Goal: Task Accomplishment & Management: Use online tool/utility

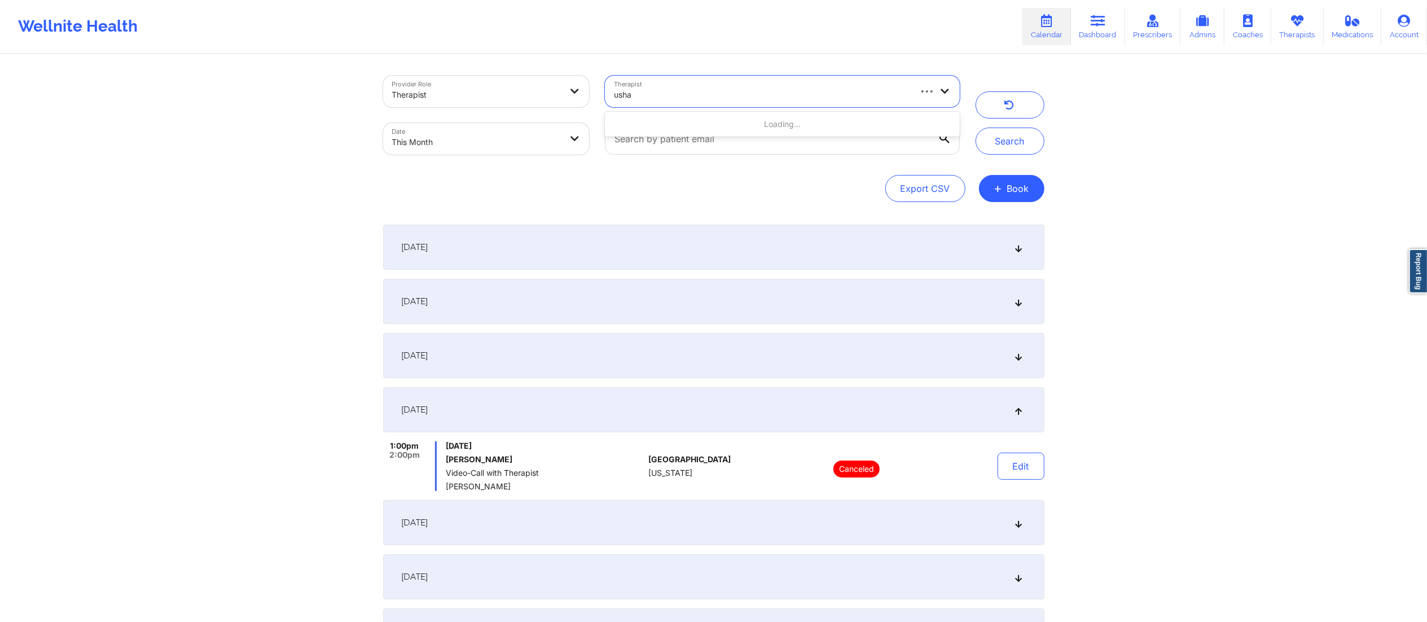
type input "usha m"
click at [659, 126] on div "[PERSON_NAME]" at bounding box center [782, 124] width 354 height 20
click at [1008, 137] on button "Search" at bounding box center [1009, 140] width 69 height 27
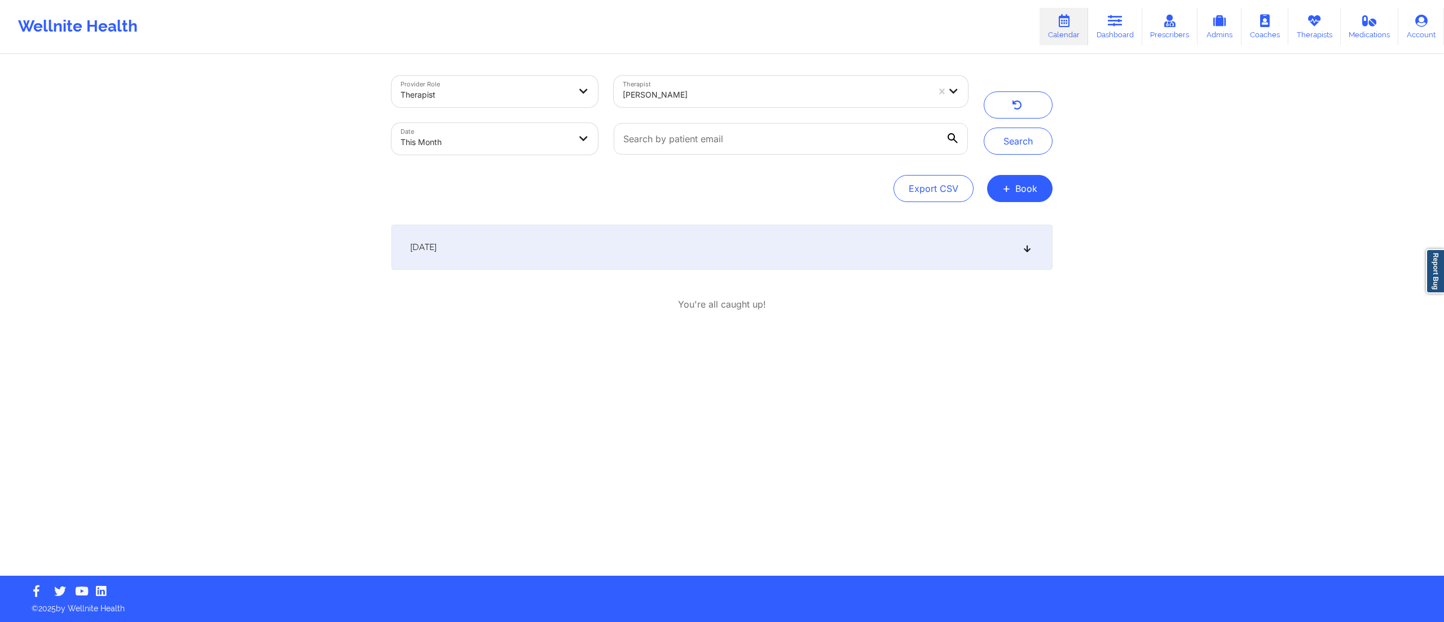
click at [592, 266] on div "September 1, 2025" at bounding box center [722, 247] width 661 height 45
drag, startPoint x: 454, startPoint y: 322, endPoint x: 549, endPoint y: 324, distance: 94.8
click at [549, 324] on span "Usha Mirpuri" at bounding box center [554, 323] width 198 height 9
copy span "Usha Mirpuri"
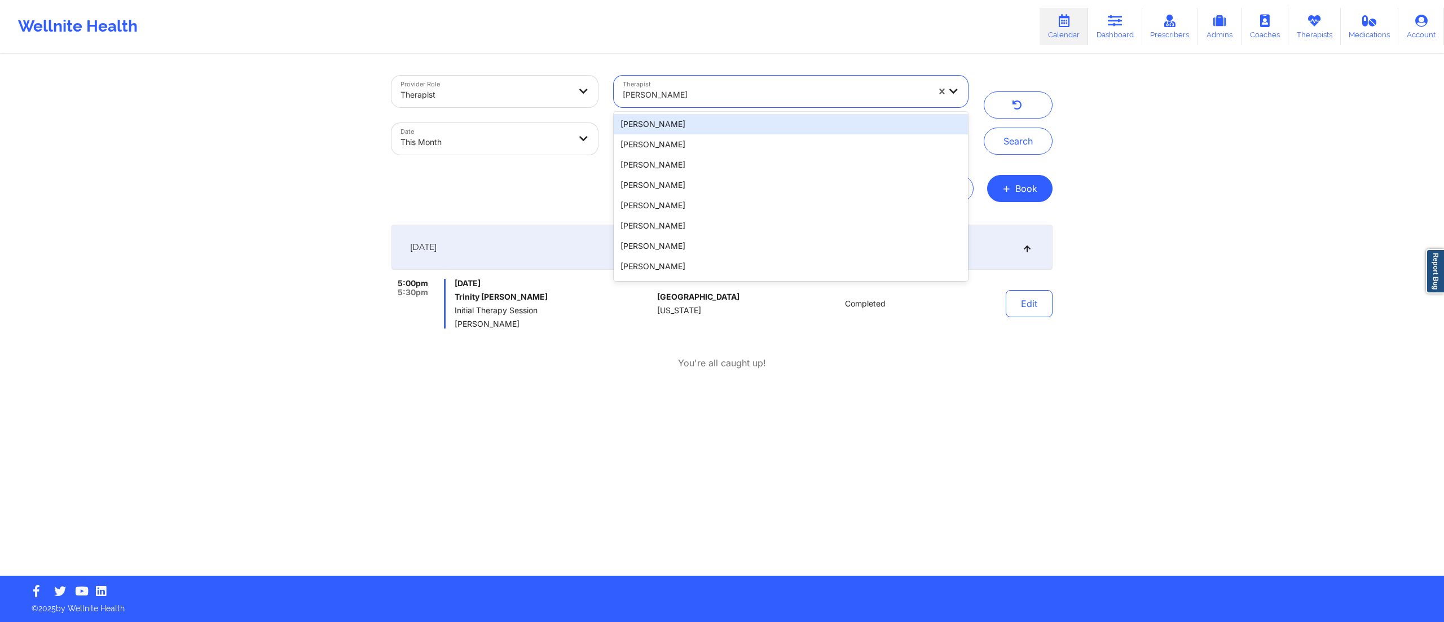
drag, startPoint x: 725, startPoint y: 79, endPoint x: 587, endPoint y: 90, distance: 138.7
click at [587, 90] on div "Provider Role Therapist Therapist 20 results available. Use Up and Down to choo…" at bounding box center [680, 115] width 592 height 95
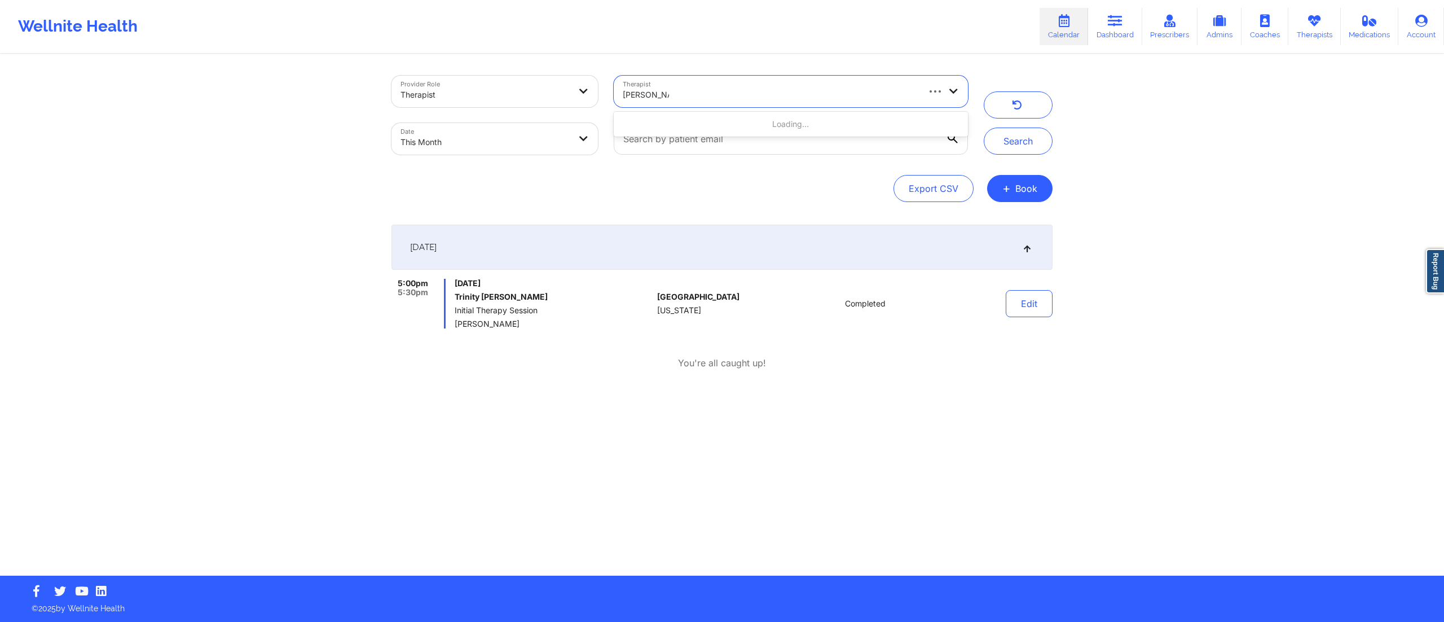
type input "shannon jone"
click at [747, 129] on div "Shannon Jones" at bounding box center [791, 124] width 354 height 20
click at [1023, 130] on button "Search" at bounding box center [1018, 140] width 69 height 27
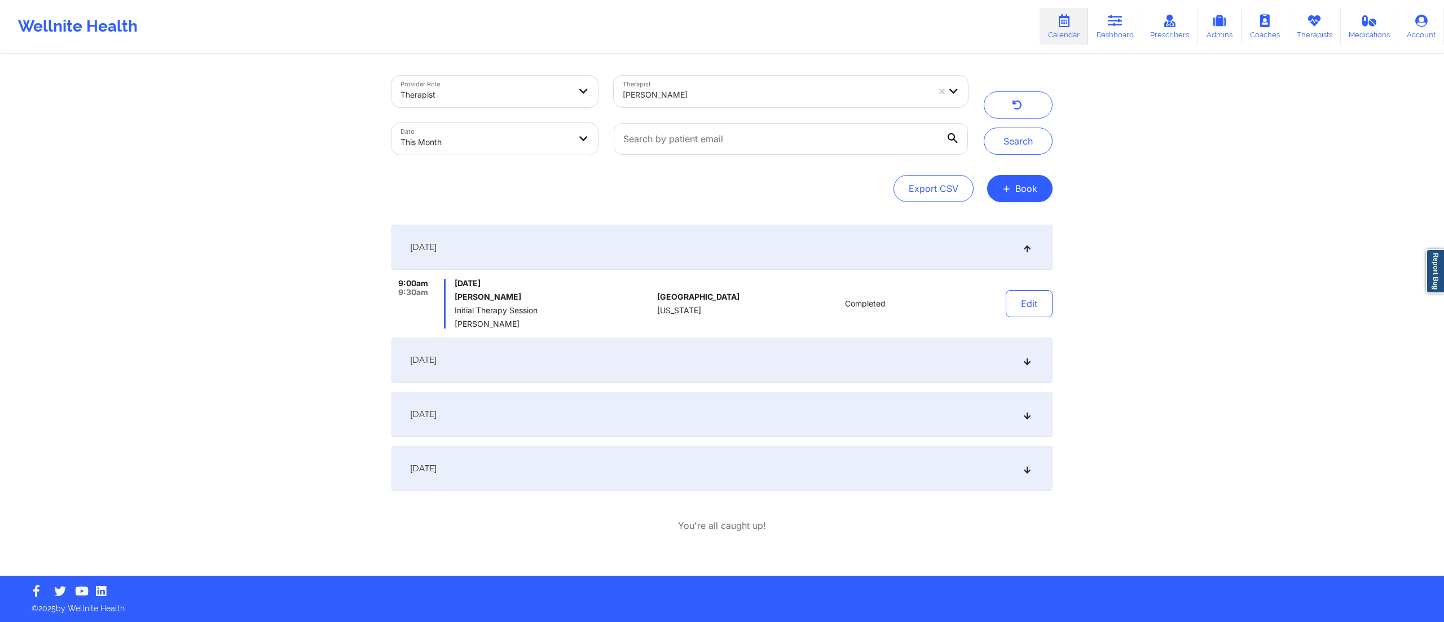
click at [662, 358] on div "September 19, 2025" at bounding box center [722, 359] width 661 height 45
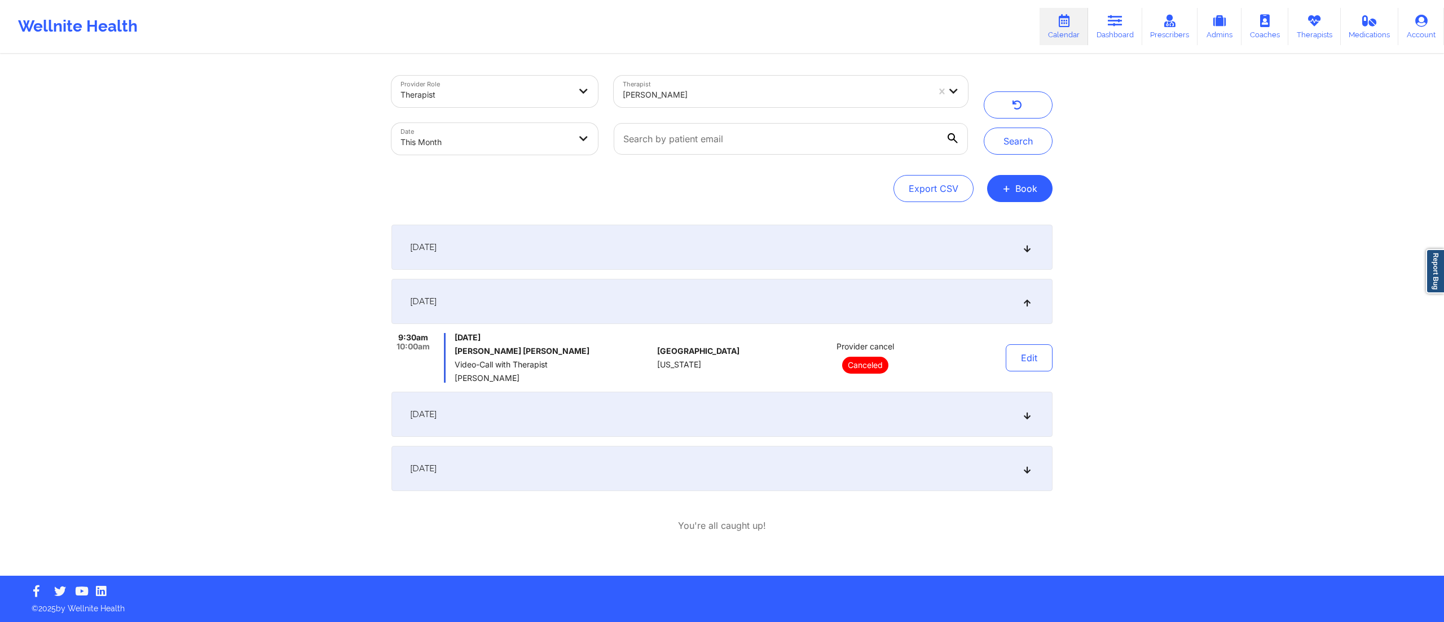
click at [693, 403] on div "September 23, 2025" at bounding box center [722, 414] width 661 height 45
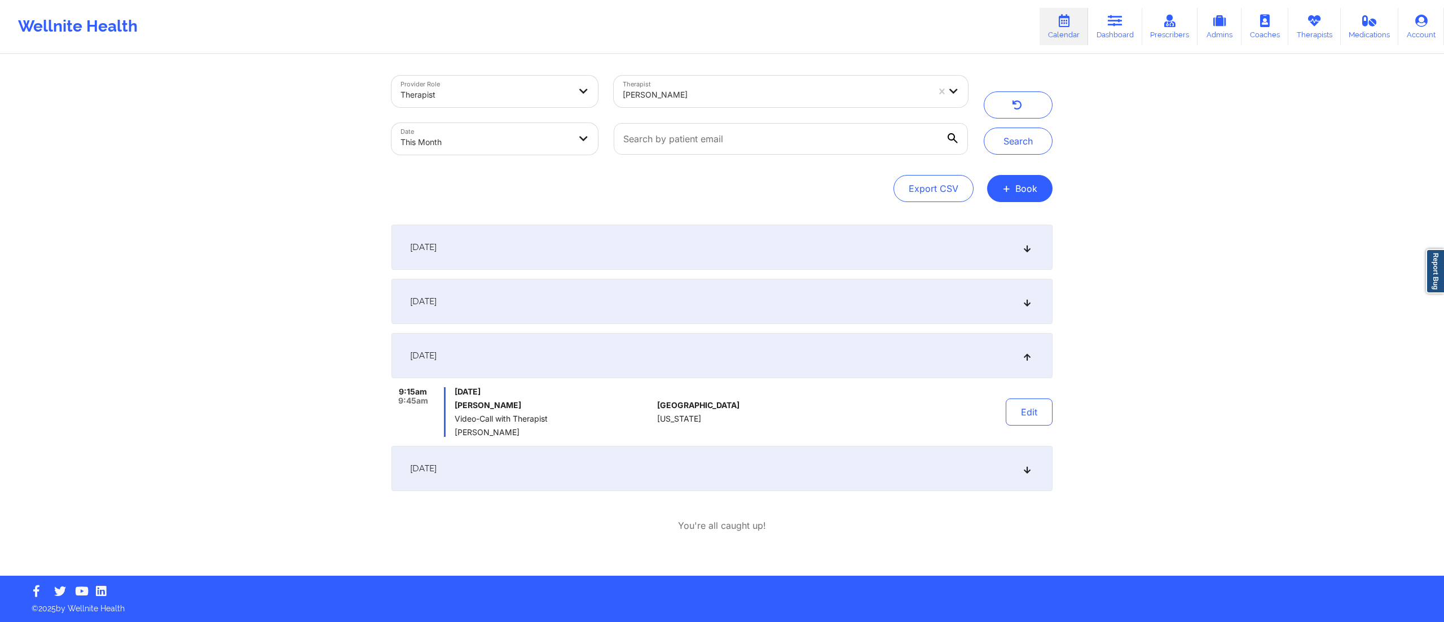
click at [644, 478] on div "September 29, 2025" at bounding box center [722, 468] width 661 height 45
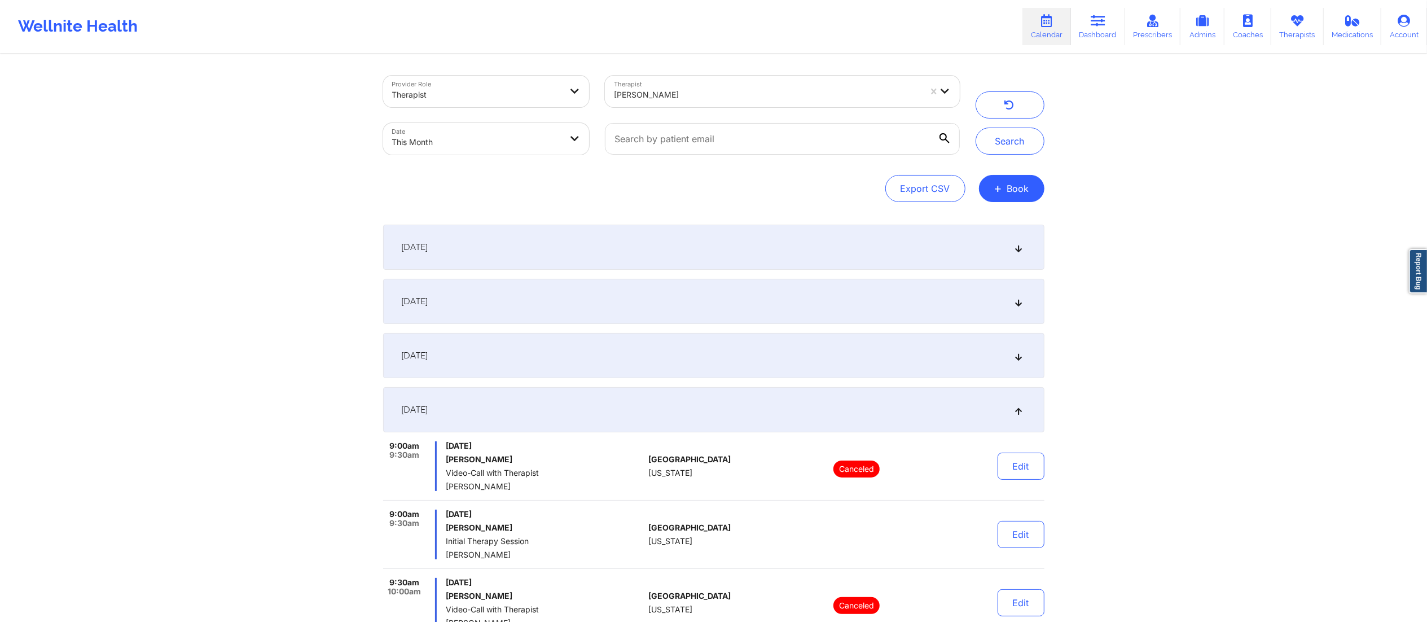
click at [609, 374] on div "September 23, 2025" at bounding box center [713, 355] width 661 height 45
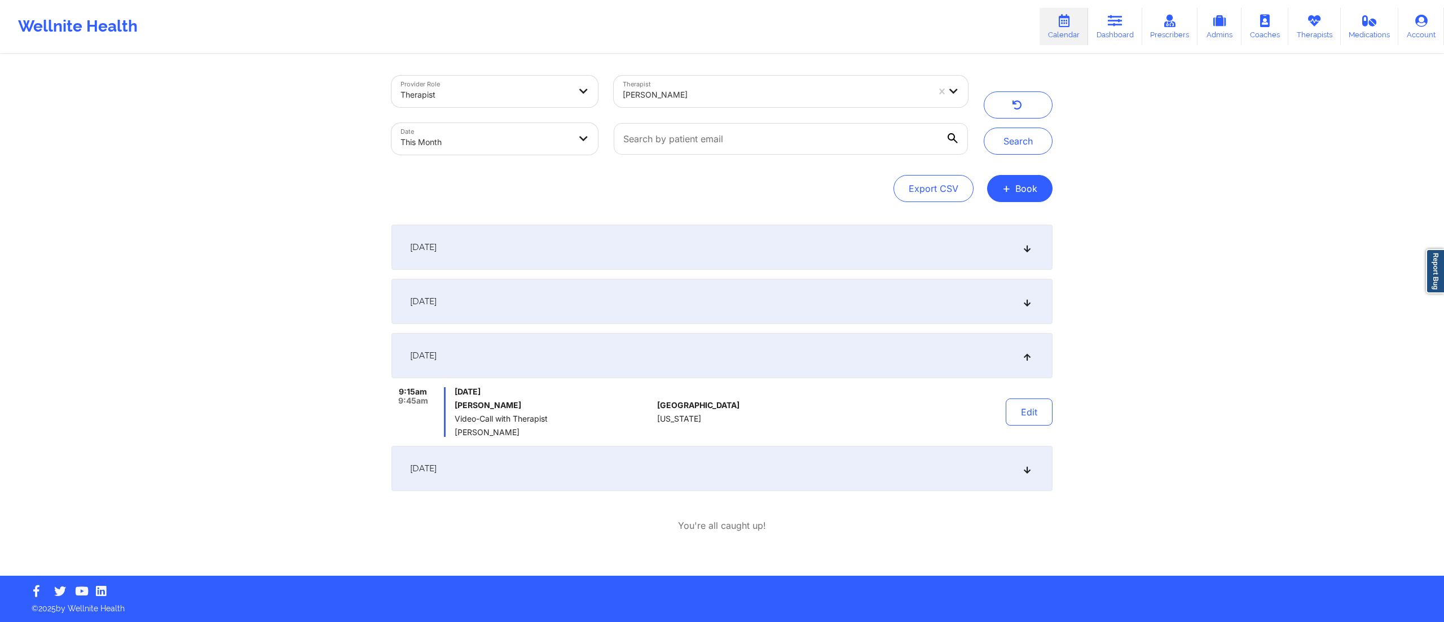
click at [596, 307] on div "September 19, 2025" at bounding box center [722, 301] width 661 height 45
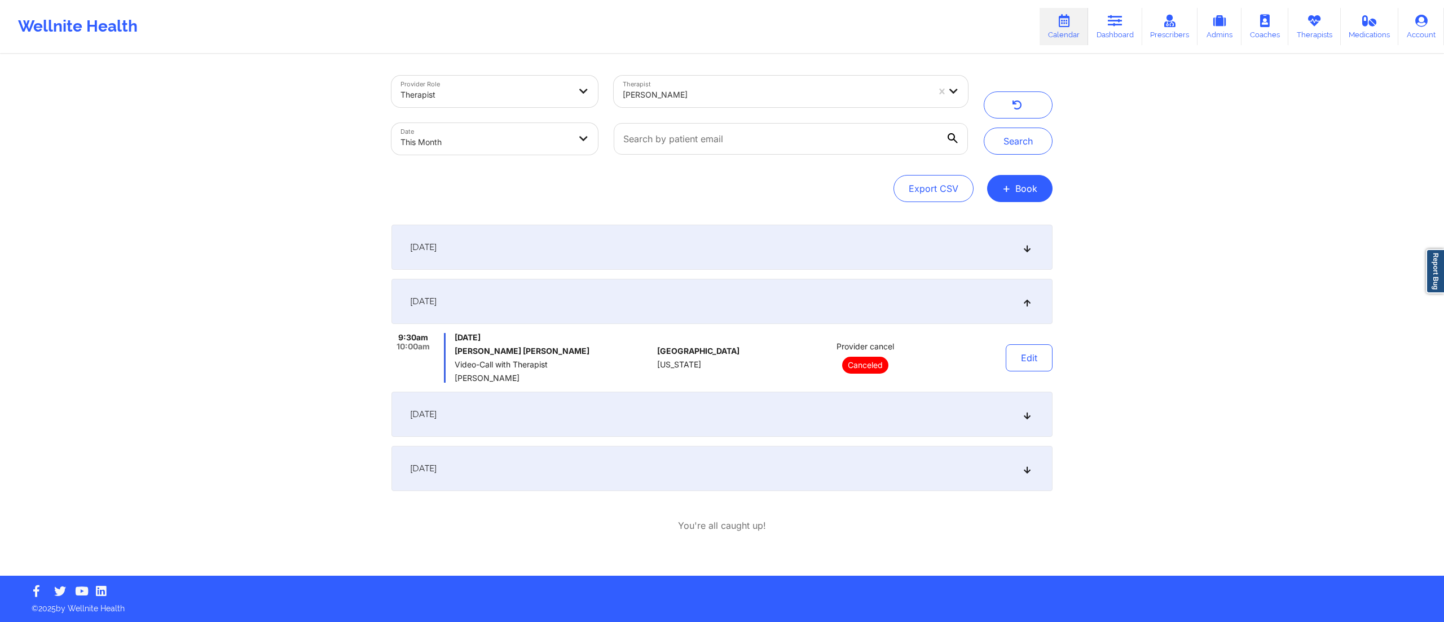
click at [565, 404] on div "September 23, 2025" at bounding box center [722, 414] width 661 height 45
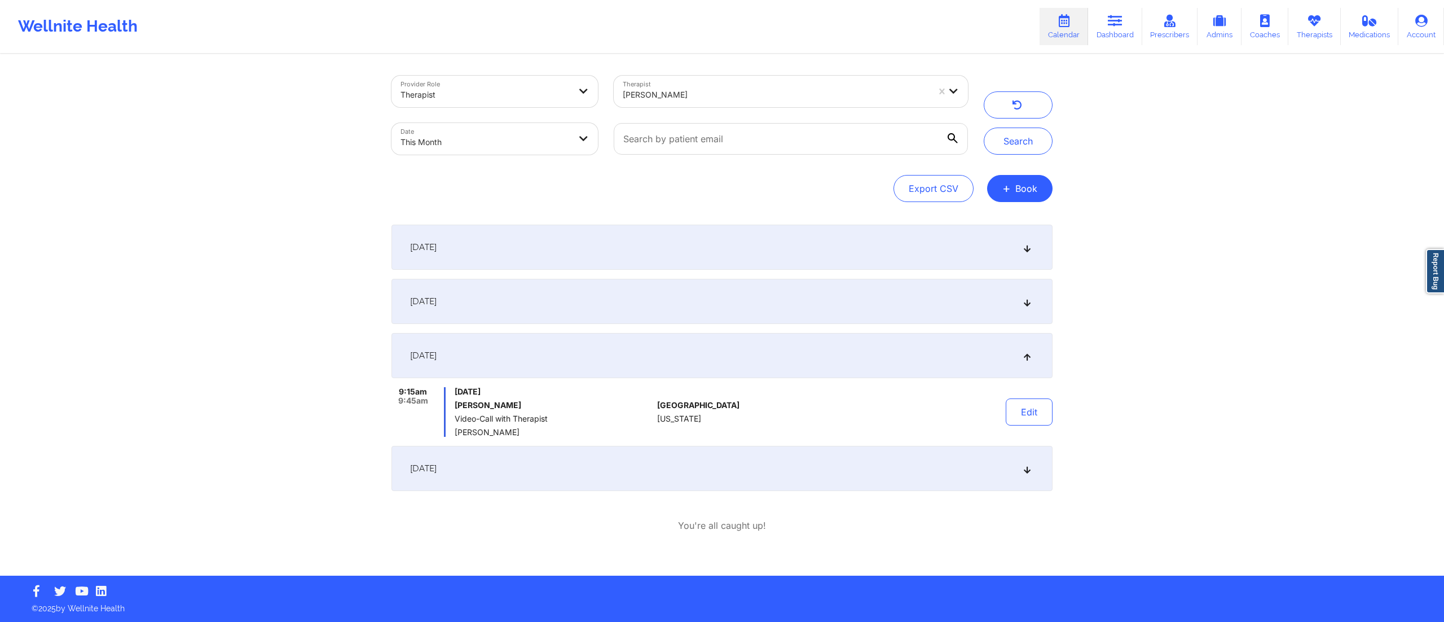
click at [542, 462] on div "September 29, 2025" at bounding box center [722, 468] width 661 height 45
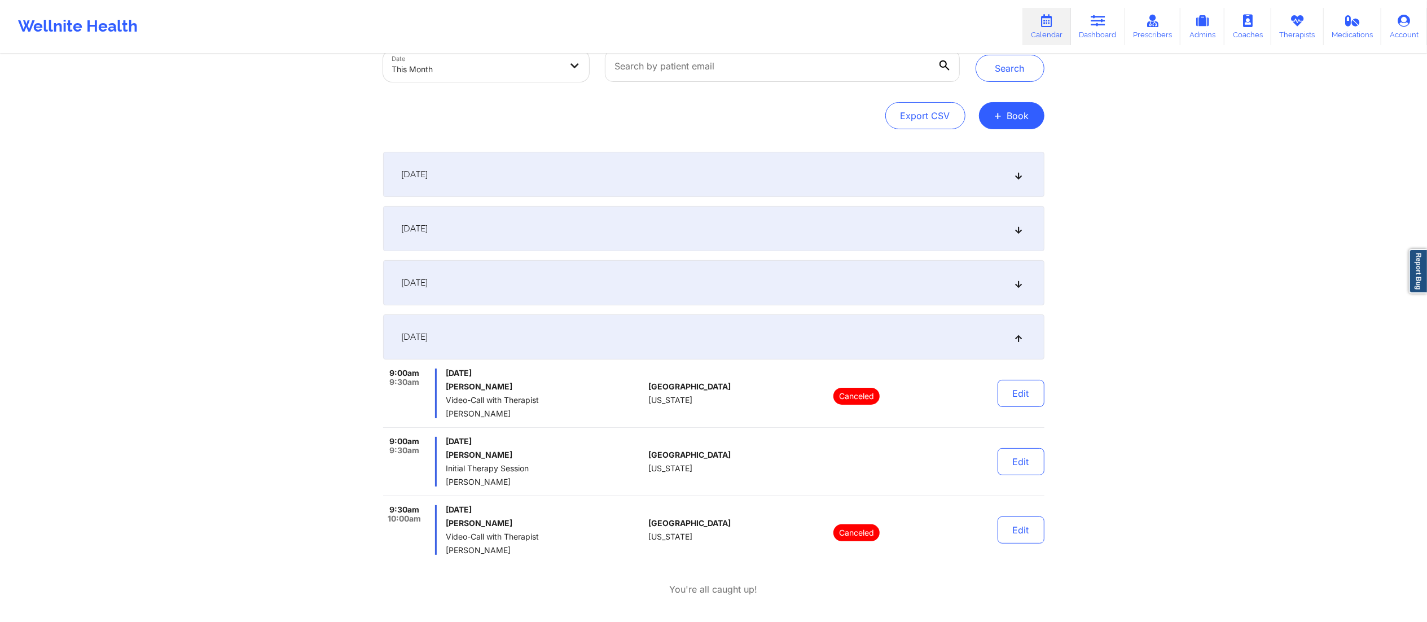
scroll to position [121, 0]
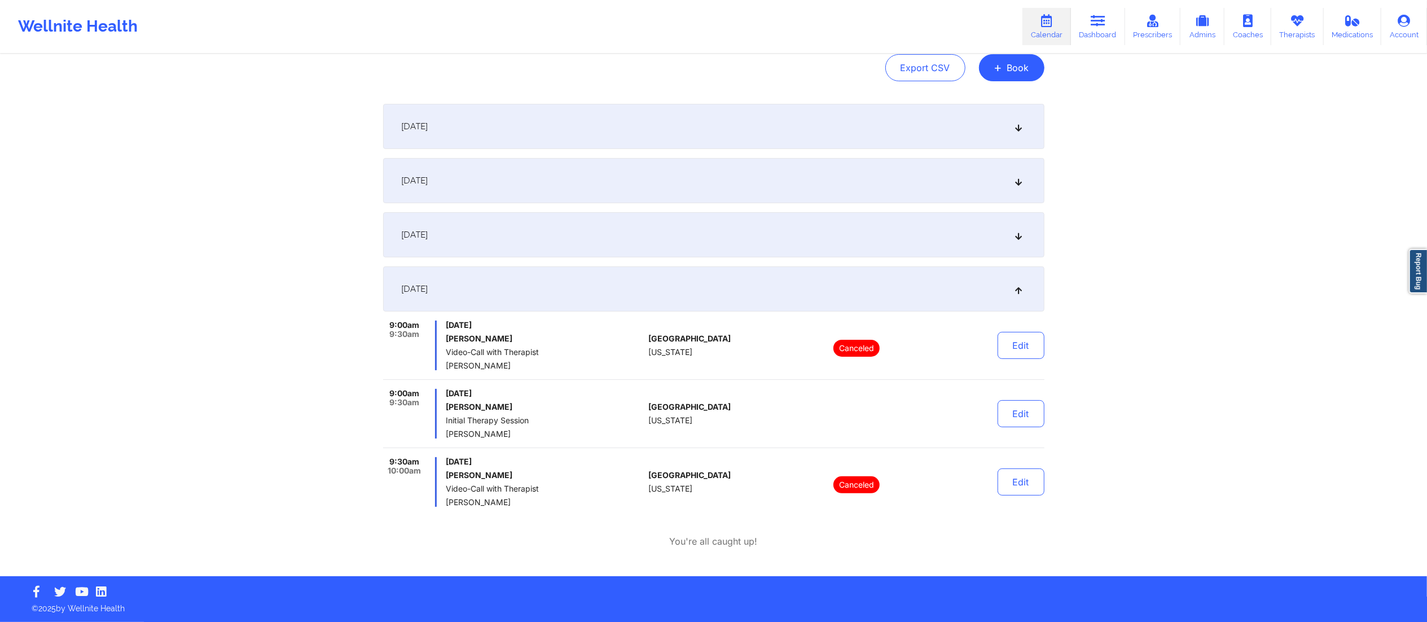
click at [633, 241] on div "September 23, 2025" at bounding box center [713, 234] width 661 height 45
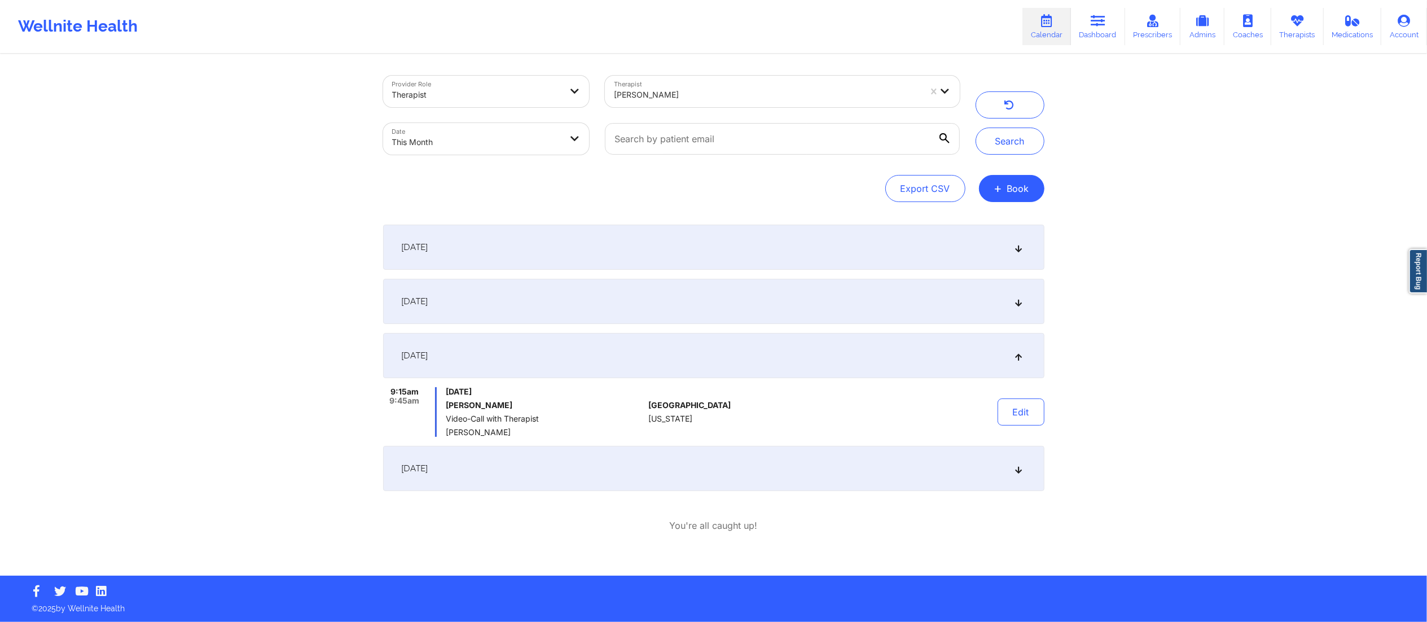
scroll to position [0, 0]
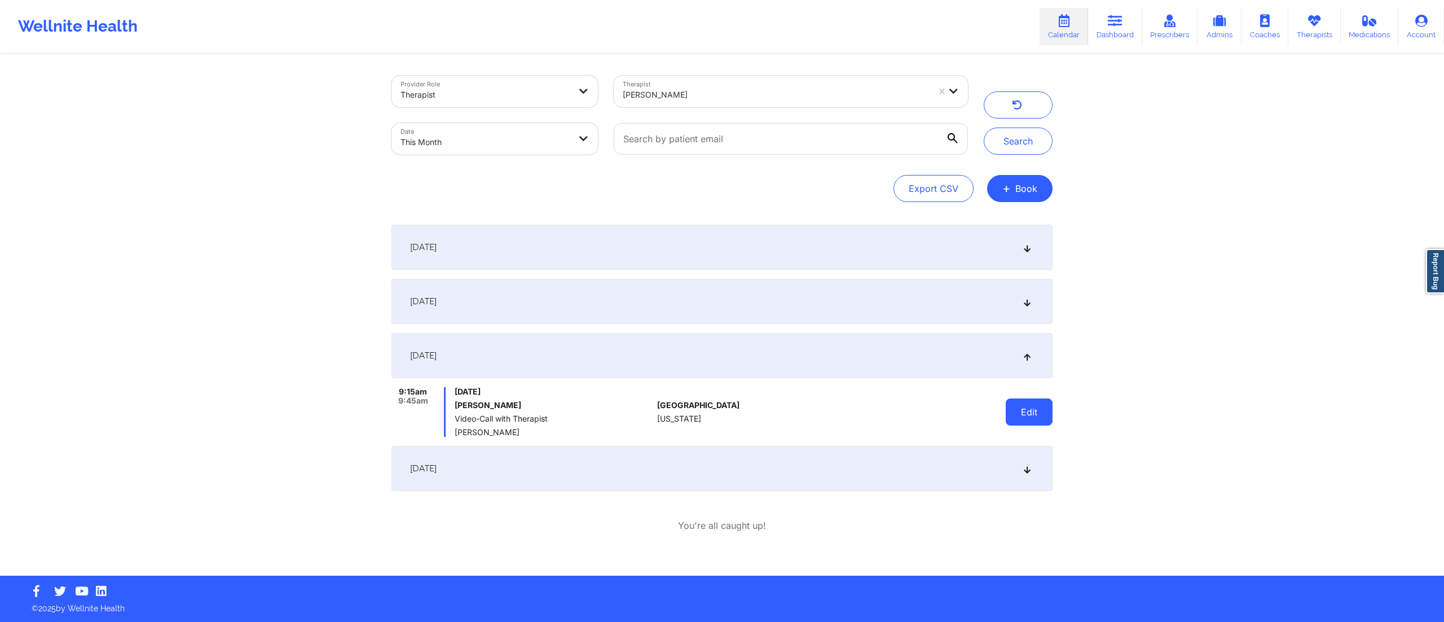
click at [1011, 417] on button "Edit" at bounding box center [1029, 411] width 47 height 27
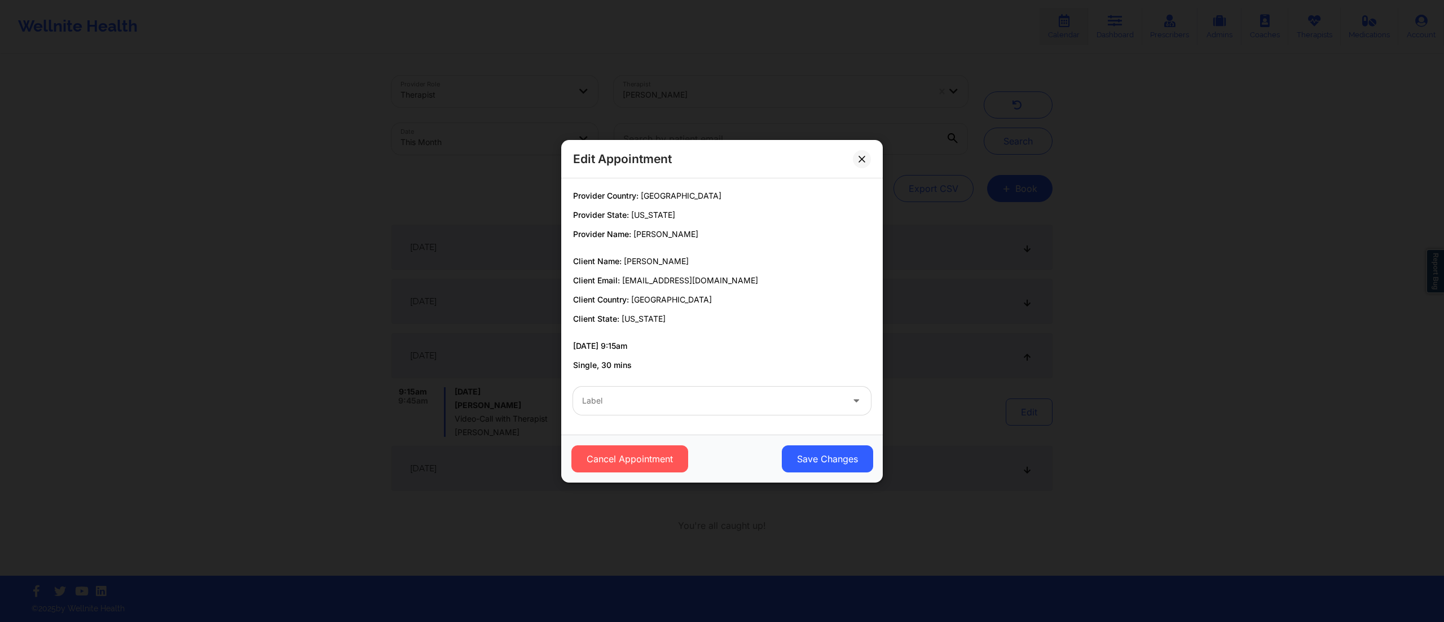
click at [626, 281] on span "nahlejiswyzdm@gmail.com" at bounding box center [690, 280] width 136 height 10
drag, startPoint x: 622, startPoint y: 281, endPoint x: 734, endPoint y: 284, distance: 112.3
click at [734, 284] on p "Client Email: nahlejiswyzdm@gmail.com" at bounding box center [722, 280] width 298 height 11
copy span "nahlejiswyzdm@gmail.com"
click at [921, 258] on div "Edit Appointment Provider Country: United States Provider State: Texas Provider…" at bounding box center [722, 311] width 1444 height 622
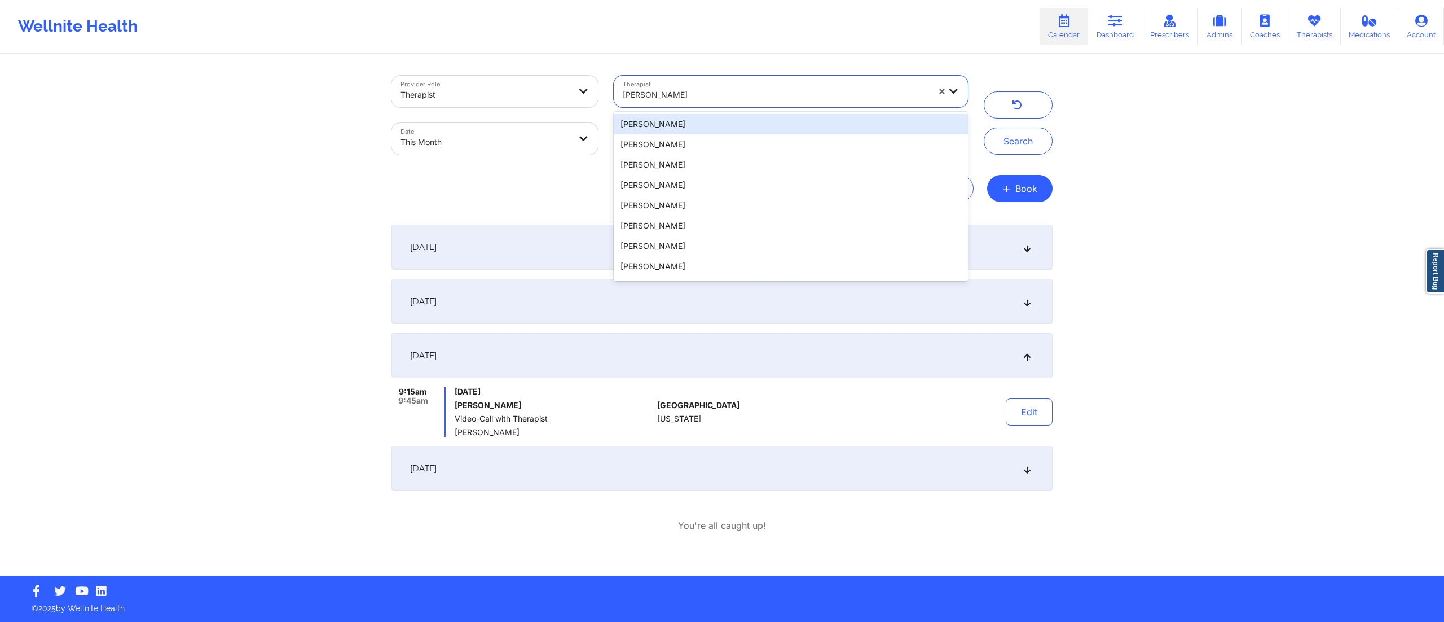
drag, startPoint x: 709, startPoint y: 94, endPoint x: 591, endPoint y: 81, distance: 118.6
click at [591, 81] on div "Provider Role Therapist Therapist 20 results available. Use Up and Down to choo…" at bounding box center [680, 115] width 592 height 95
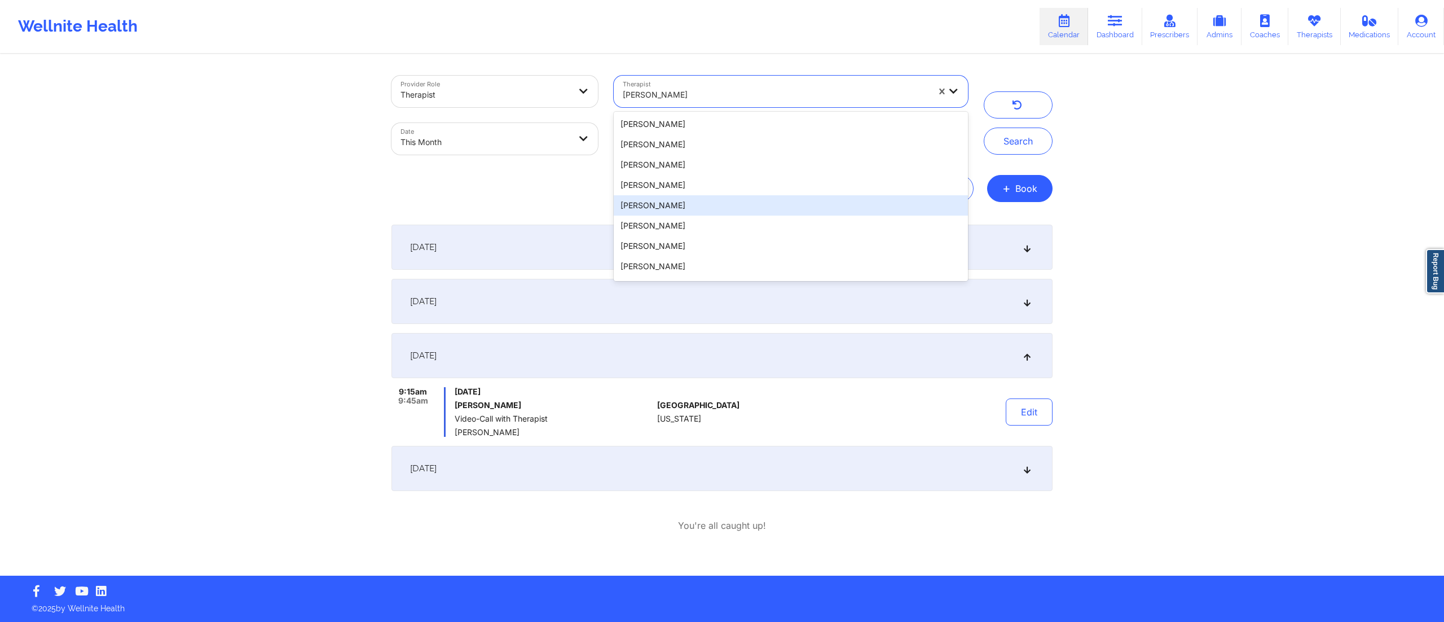
drag, startPoint x: 556, startPoint y: 215, endPoint x: 564, endPoint y: 208, distance: 11.6
click at [554, 215] on div "Provider Role Therapist Therapist 20 results available. Use Up and Down to choo…" at bounding box center [722, 315] width 677 height 520
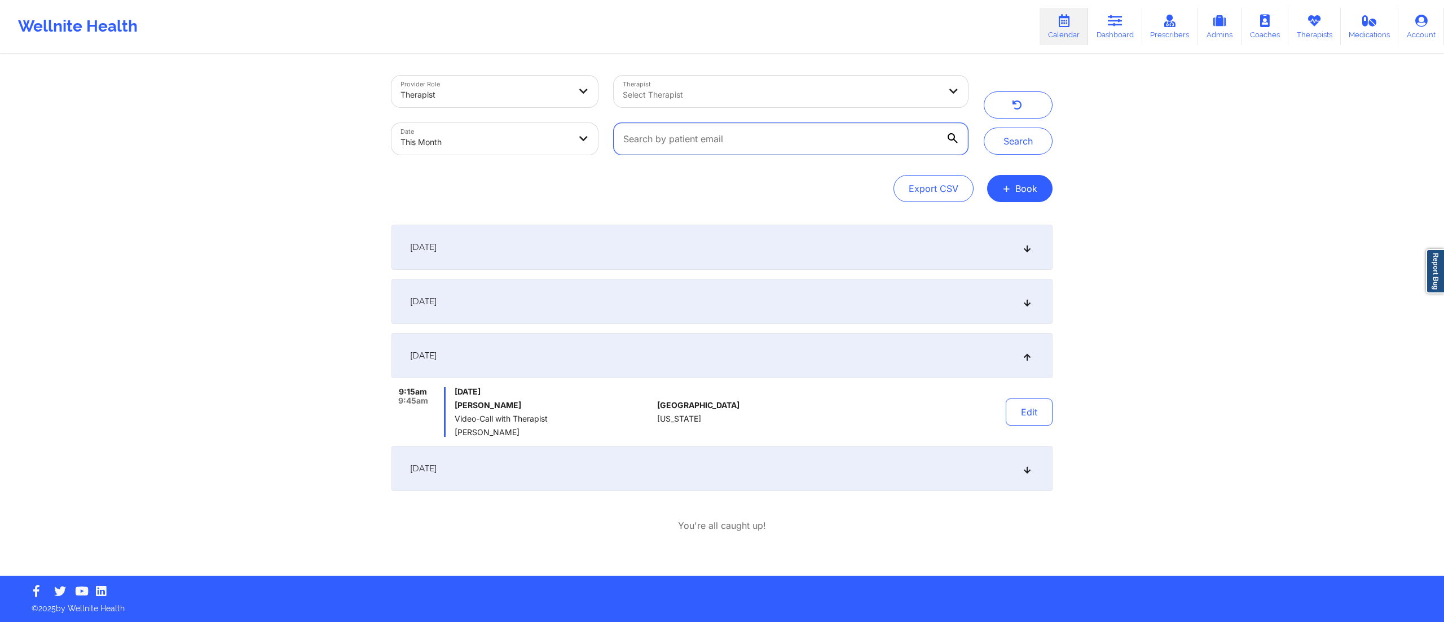
click at [821, 142] on input "text" at bounding box center [791, 139] width 354 height 32
paste input "nahlejiswyzdm@gmail.com"
type input "nahlejiswyzdm@gmail.com"
click at [996, 138] on button "Search" at bounding box center [1018, 140] width 69 height 27
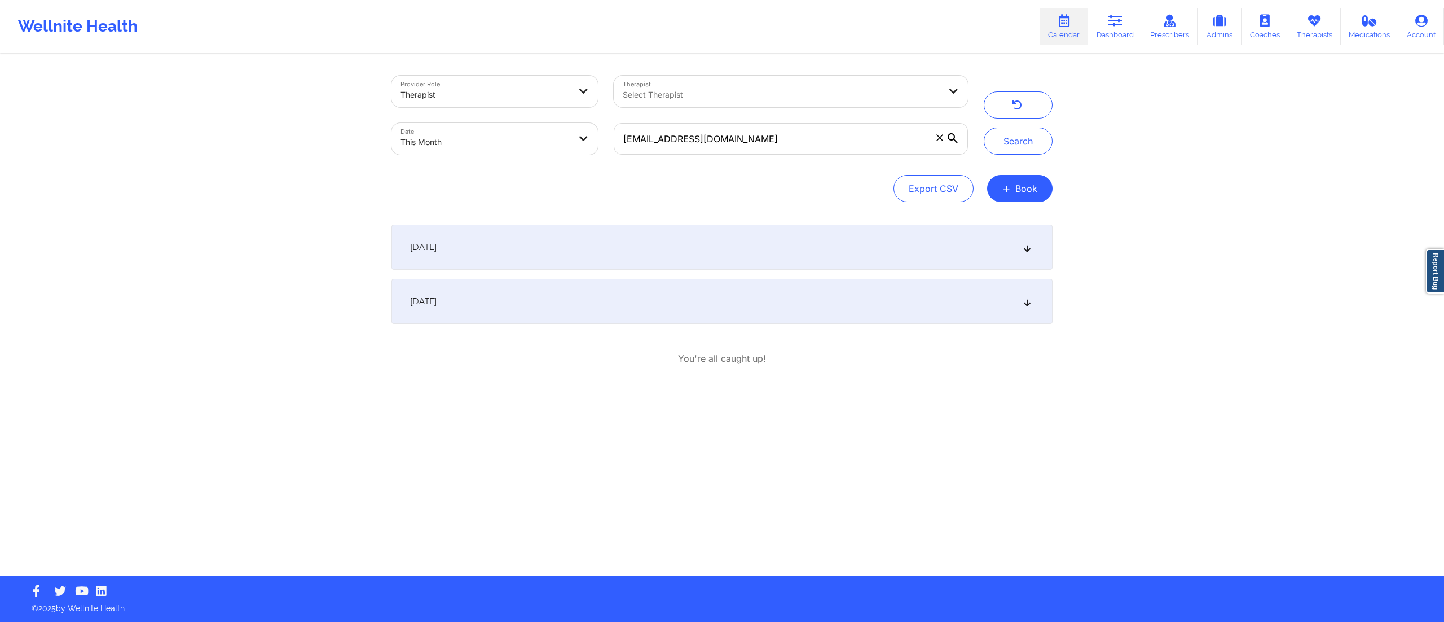
click at [424, 137] on body "Wellnite Health Calendar Dashboard Prescribers Admins Coaches Therapists Medica…" at bounding box center [722, 311] width 1444 height 622
select select "2025-8"
select select "2025-9"
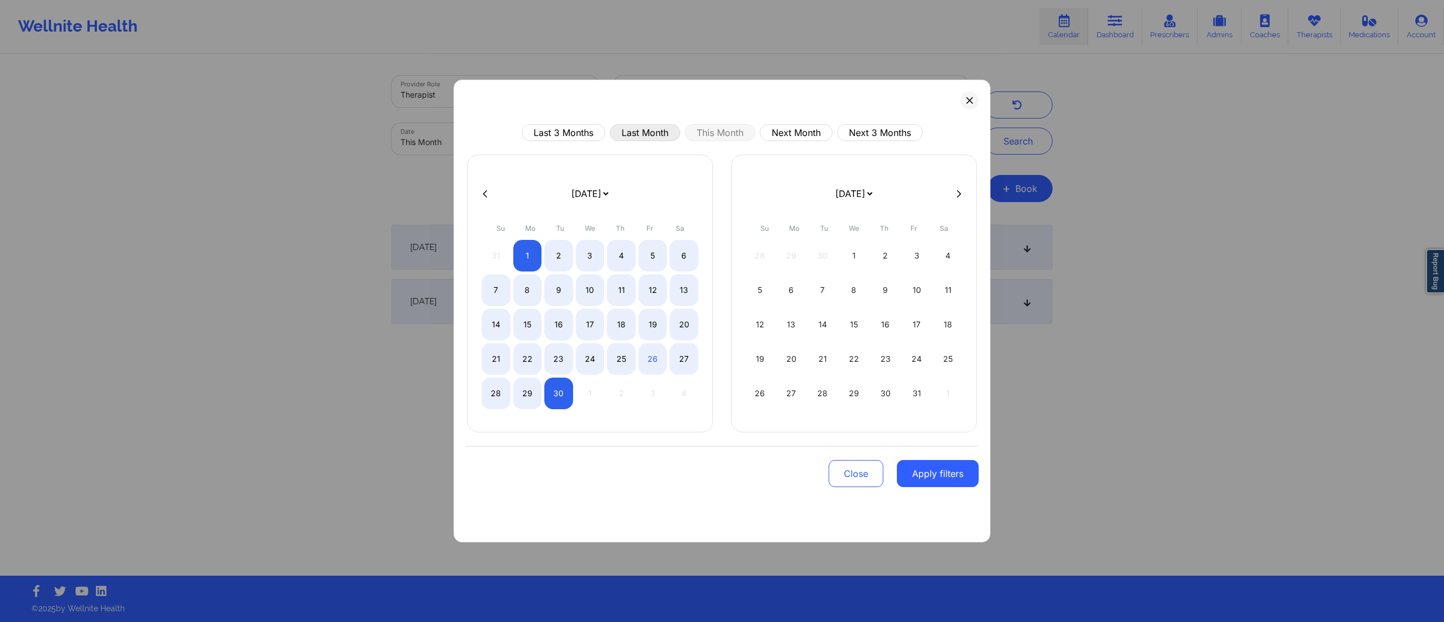
click at [628, 139] on button "Last Month" at bounding box center [645, 132] width 71 height 17
select select "2025-7"
select select "2025-8"
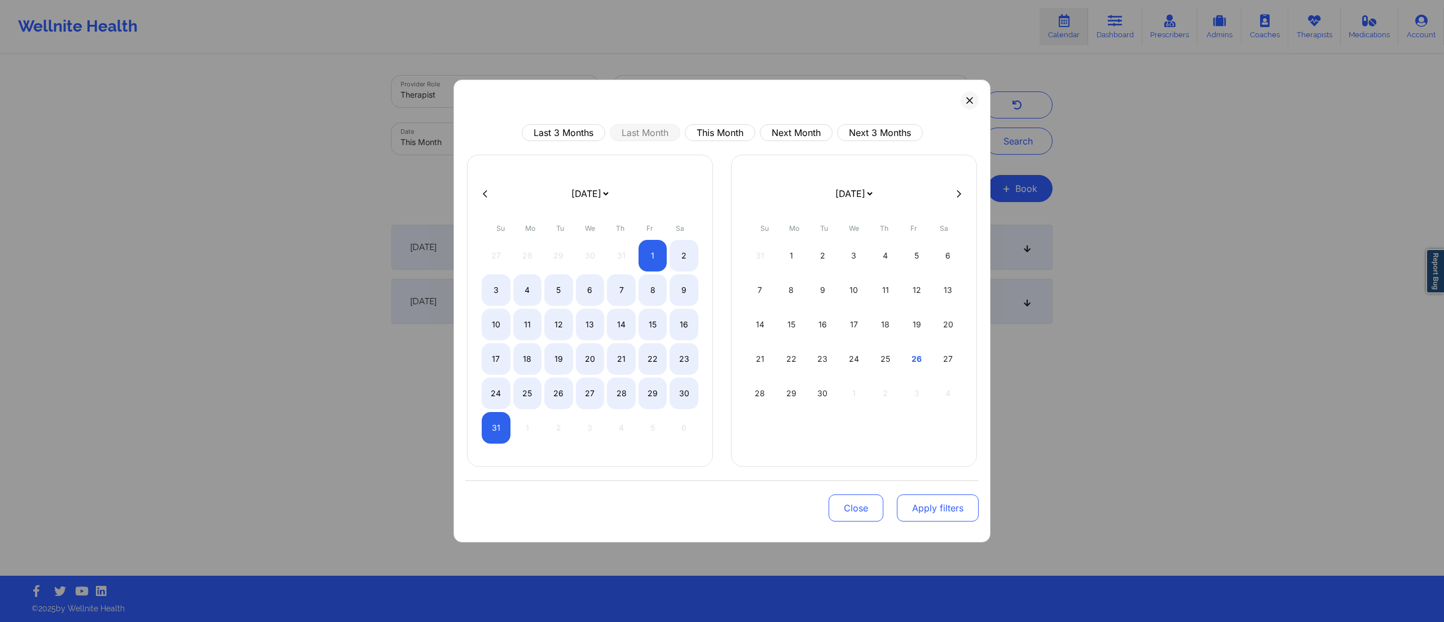
click at [937, 505] on button "Apply filters" at bounding box center [938, 507] width 82 height 27
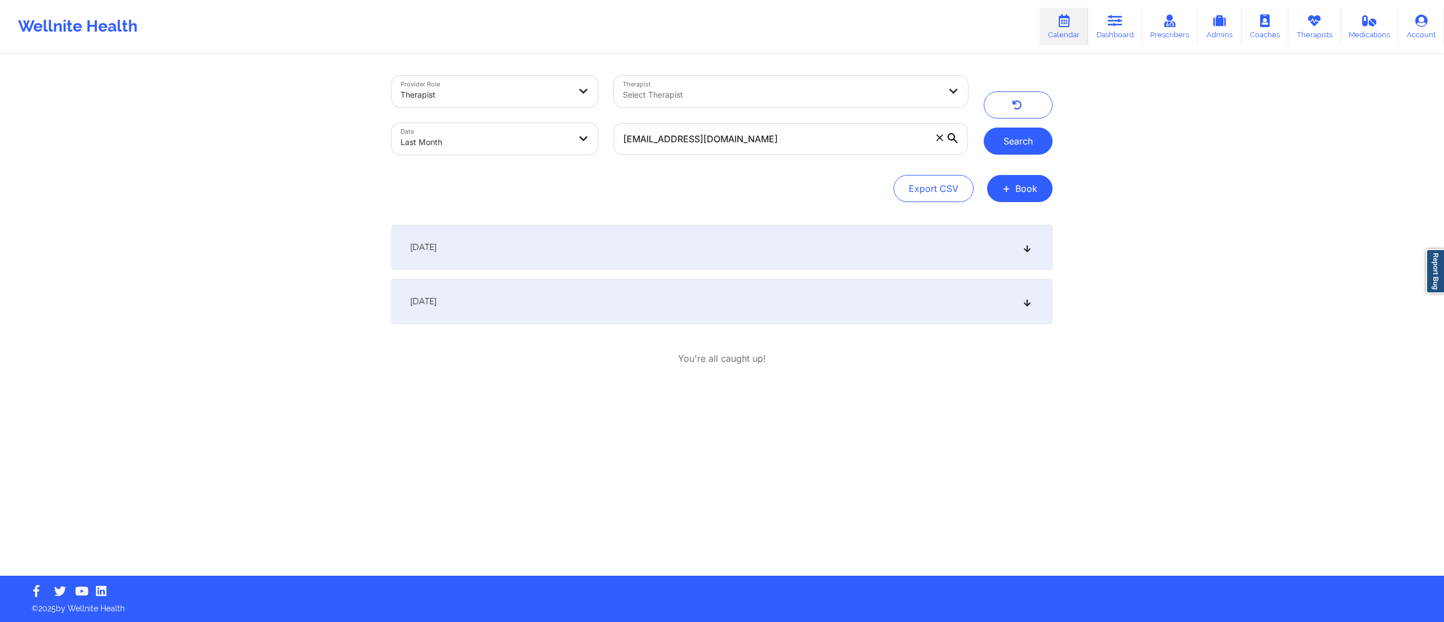
click at [1015, 146] on button "Search" at bounding box center [1018, 140] width 69 height 27
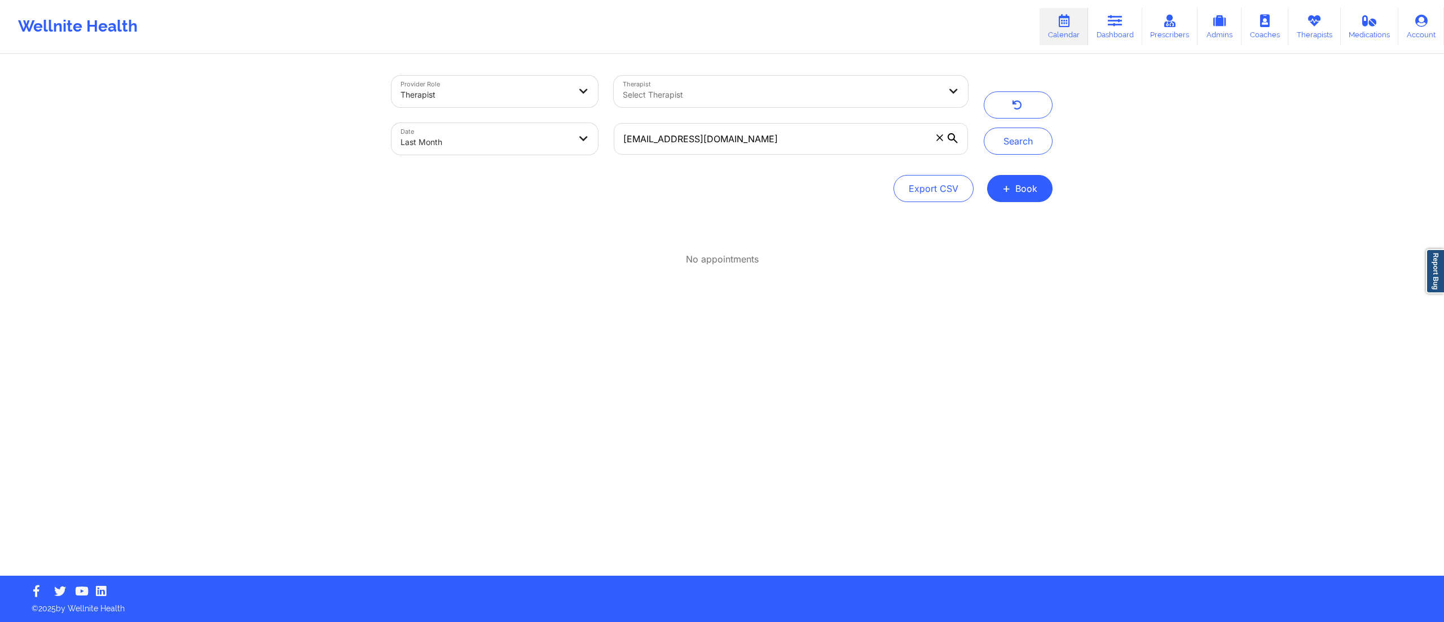
click at [517, 142] on body "Wellnite Health Calendar Dashboard Prescribers Admins Coaches Therapists Medica…" at bounding box center [722, 311] width 1444 height 622
select select "2025-7"
select select "2025-8"
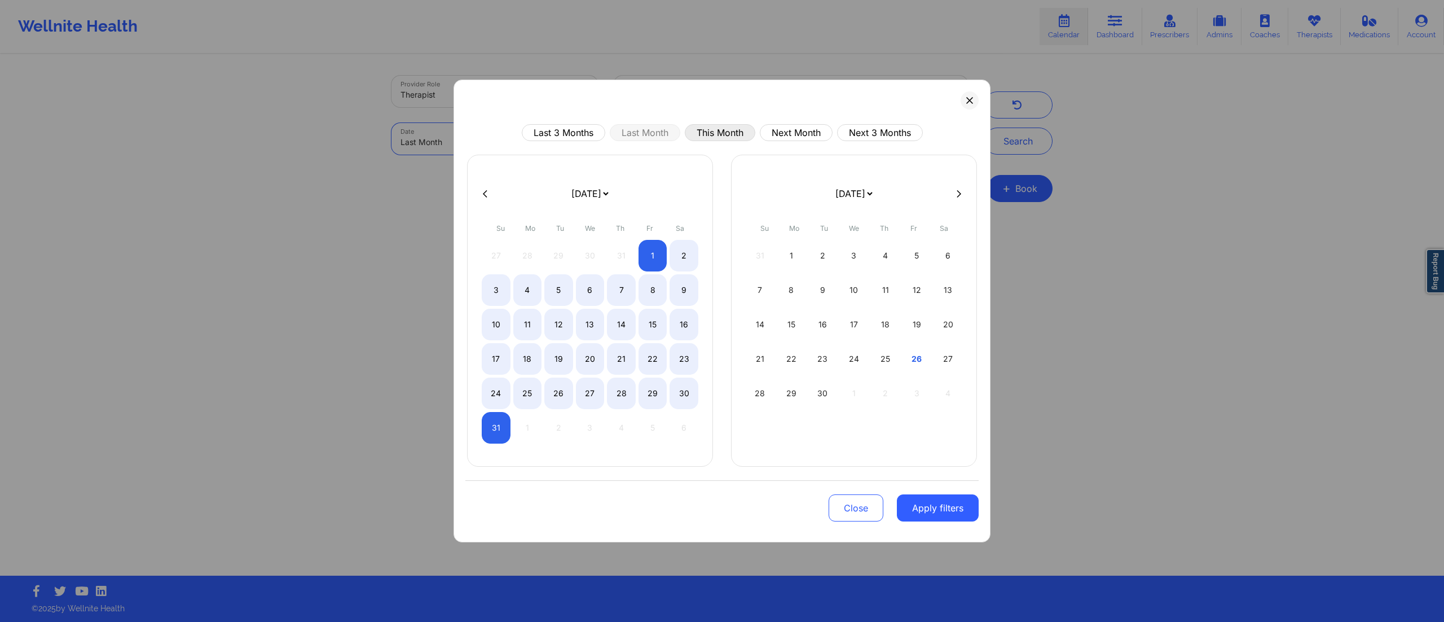
click at [714, 129] on button "This Month" at bounding box center [720, 132] width 71 height 17
select select "2025-8"
select select "2025-9"
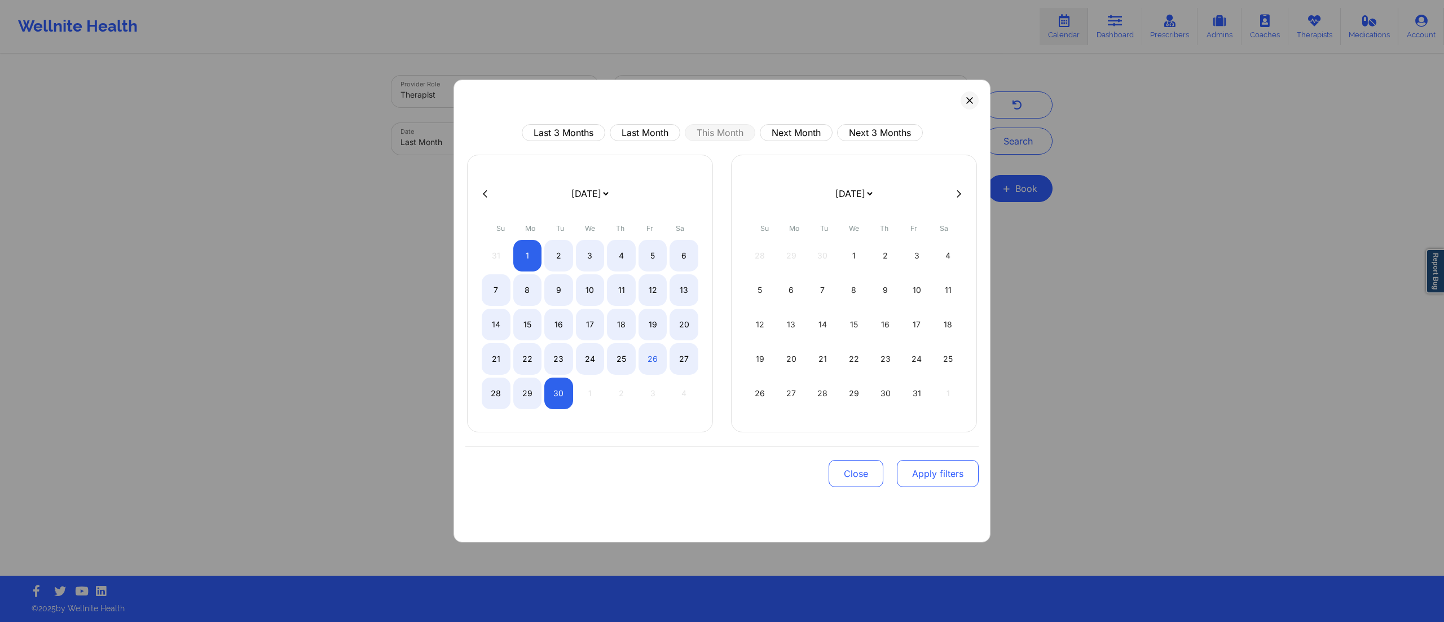
click at [930, 473] on button "Apply filters" at bounding box center [938, 473] width 82 height 27
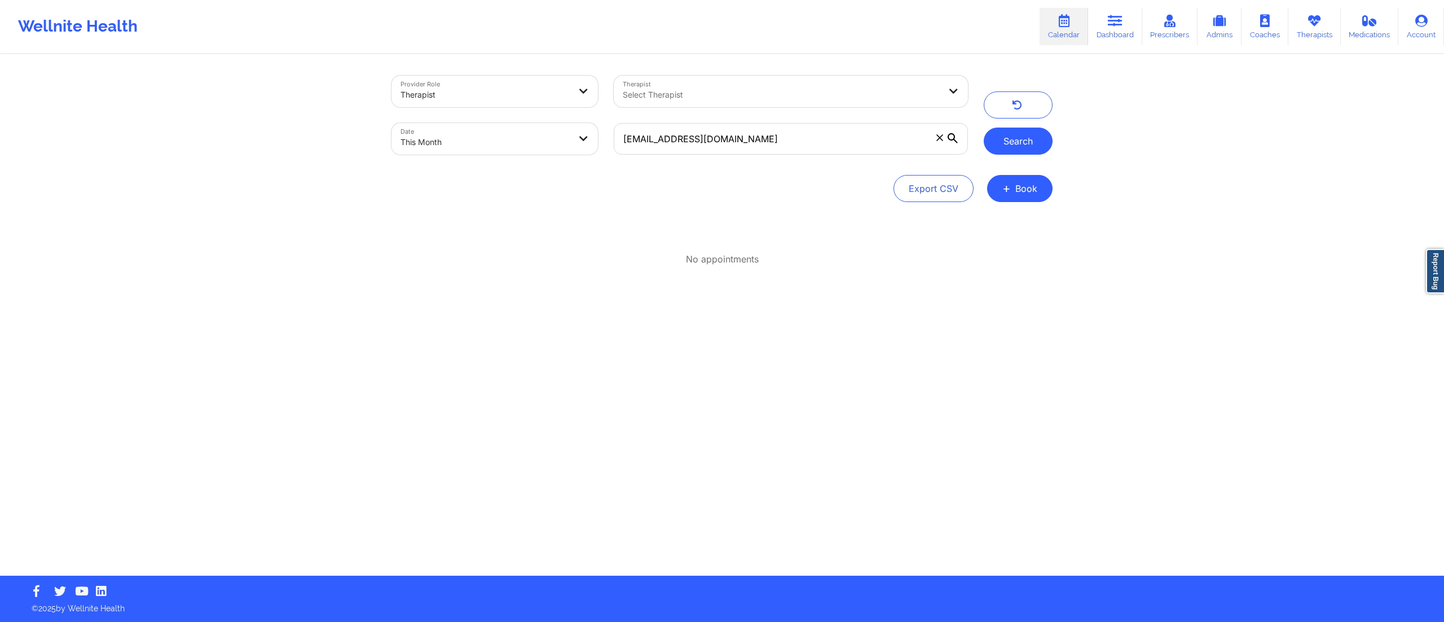
click at [1015, 148] on button "Search" at bounding box center [1018, 140] width 69 height 27
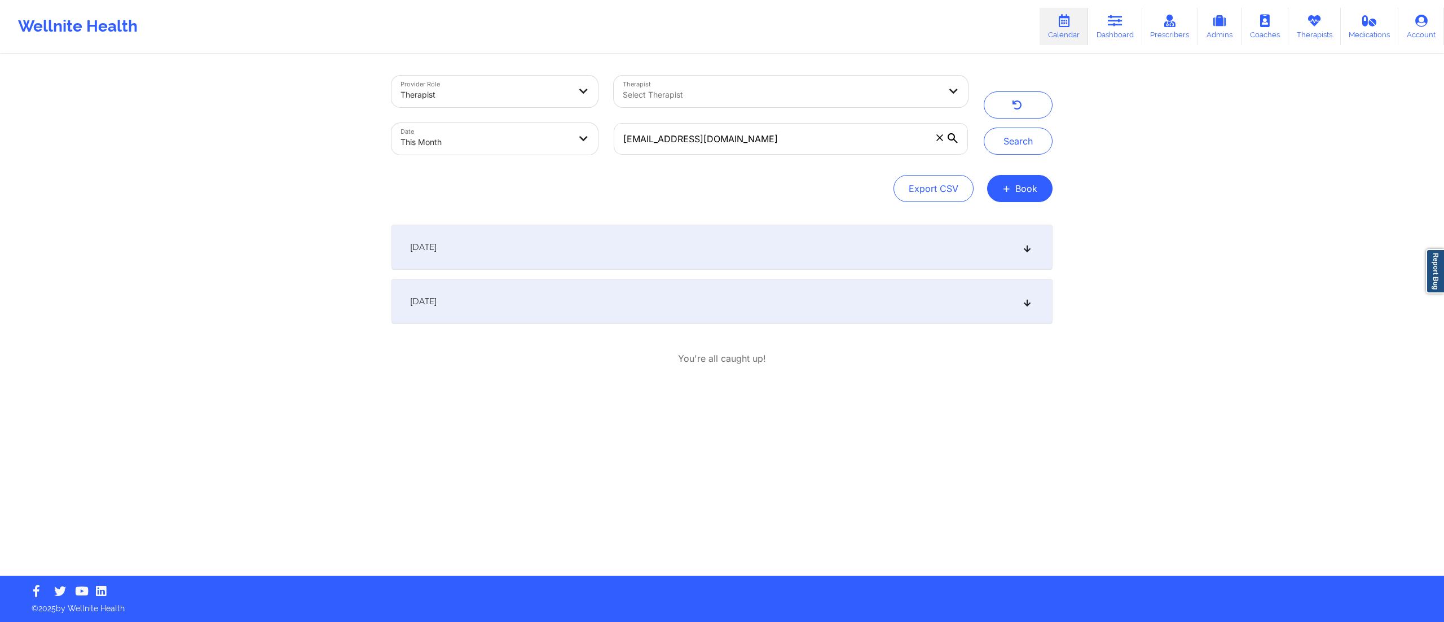
click at [596, 256] on div "September 23, 2025" at bounding box center [722, 247] width 661 height 45
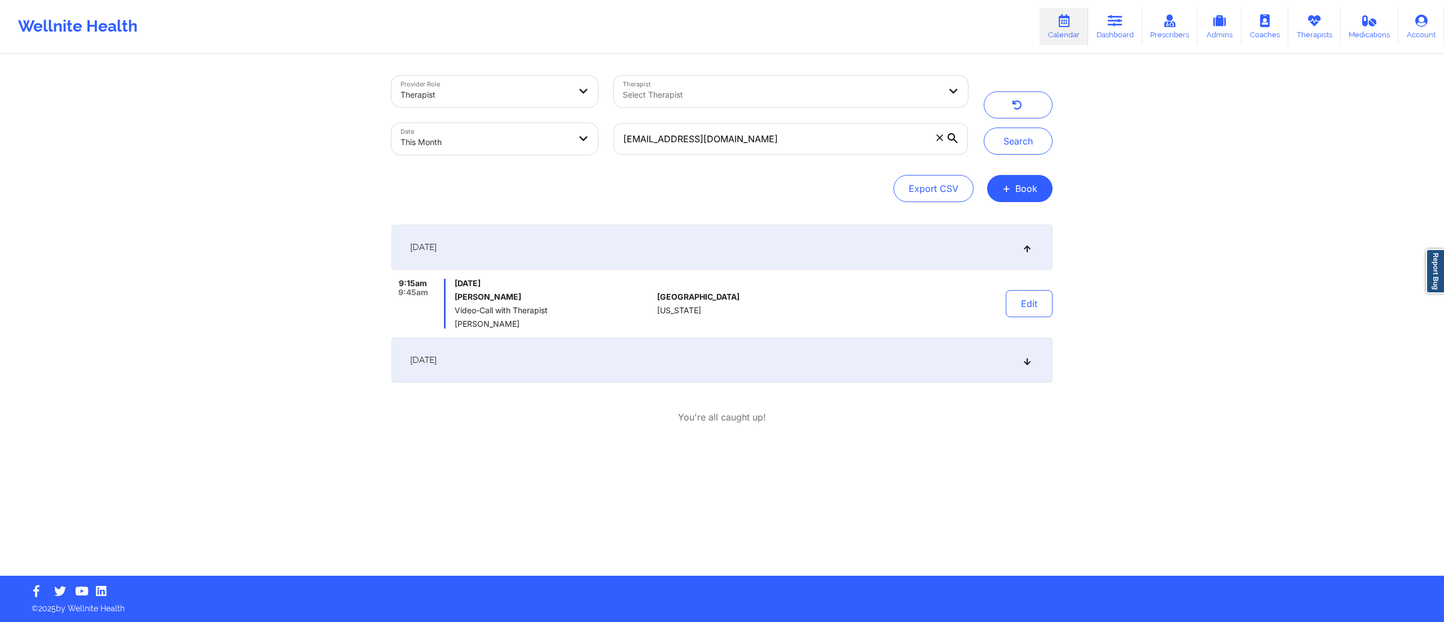
click at [569, 345] on div "September 29, 2025" at bounding box center [722, 359] width 661 height 45
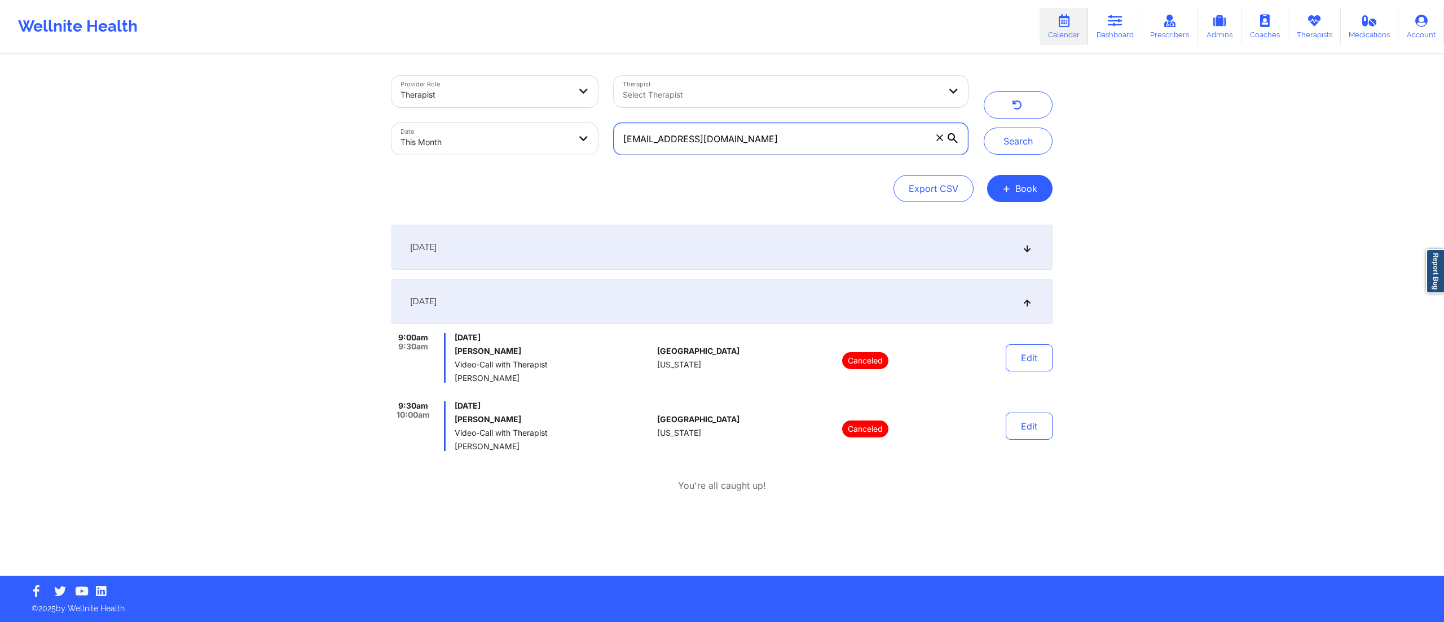
click at [939, 143] on input "nahlejiswyzdm@gmail.com" at bounding box center [791, 139] width 354 height 32
click at [936, 137] on icon at bounding box center [939, 137] width 7 height 7
click at [936, 137] on input "nahlejiswyzdm@gmail.com" at bounding box center [791, 139] width 354 height 32
click at [700, 88] on div at bounding box center [782, 95] width 318 height 14
type input "sean mey"
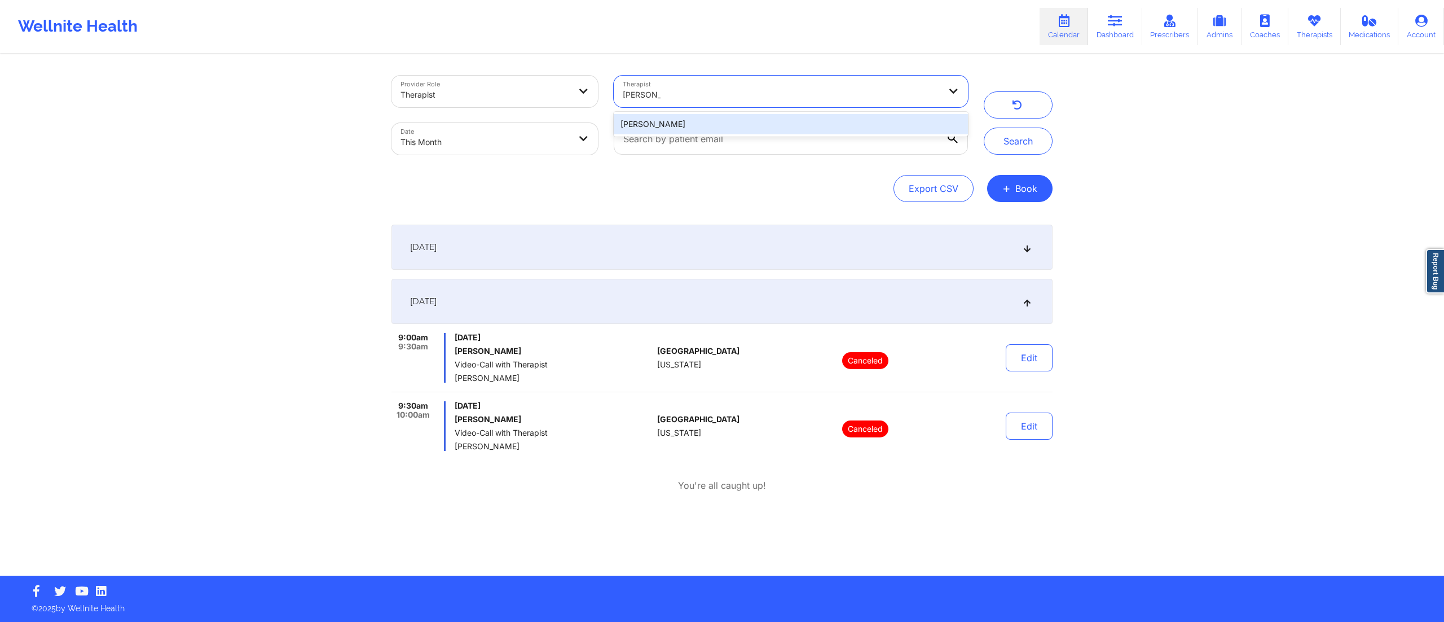
click at [710, 124] on div "Sean Meyer" at bounding box center [791, 124] width 354 height 20
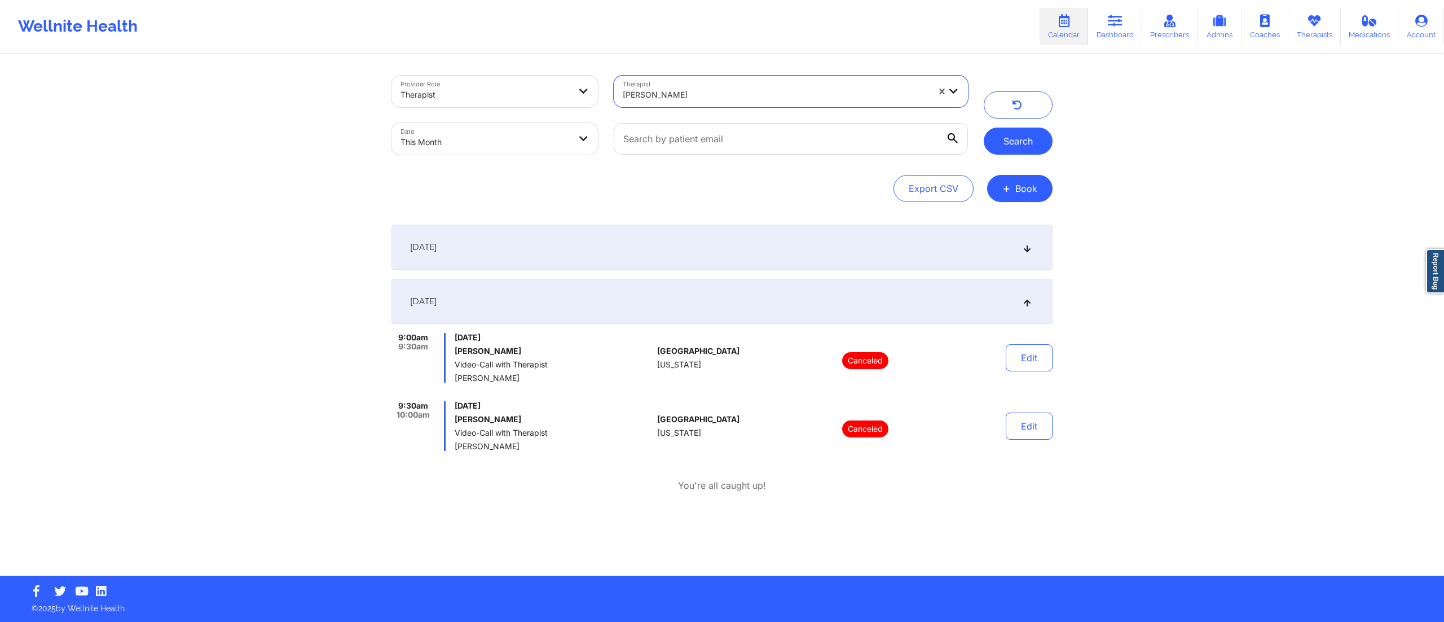
click at [1018, 140] on button "Search" at bounding box center [1018, 140] width 69 height 27
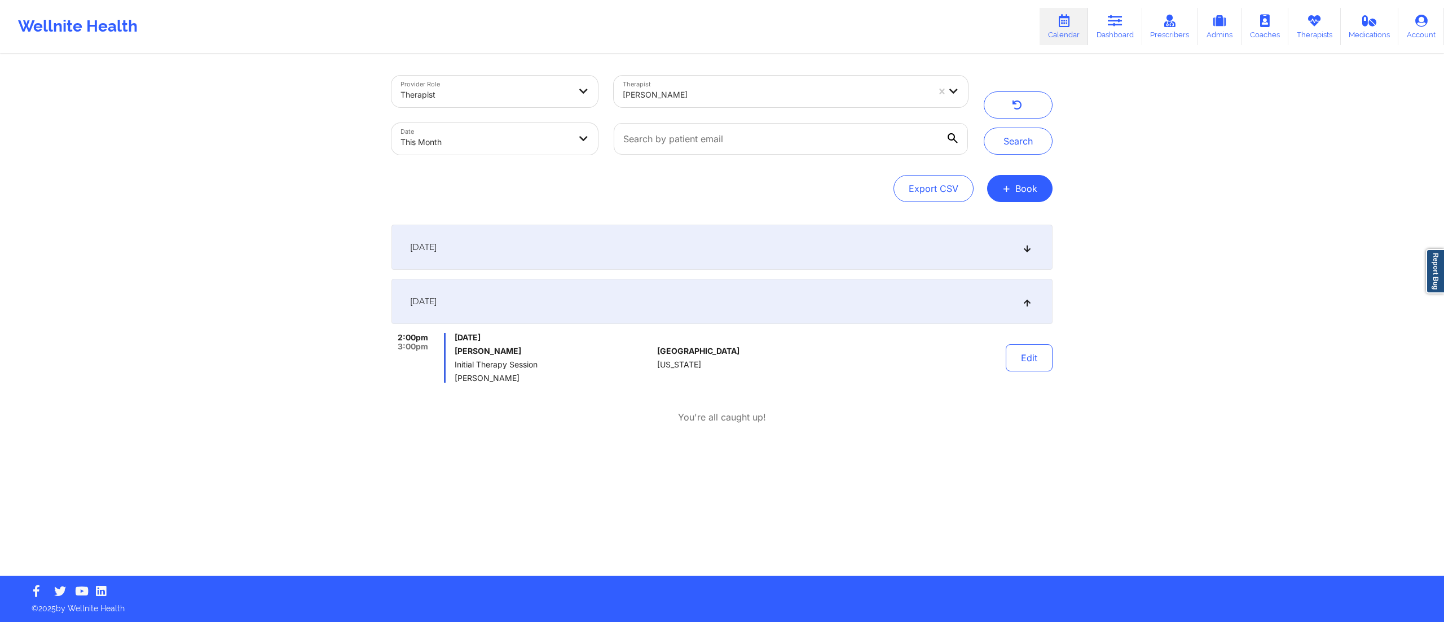
click at [641, 250] on div "September 17, 2025" at bounding box center [722, 247] width 661 height 45
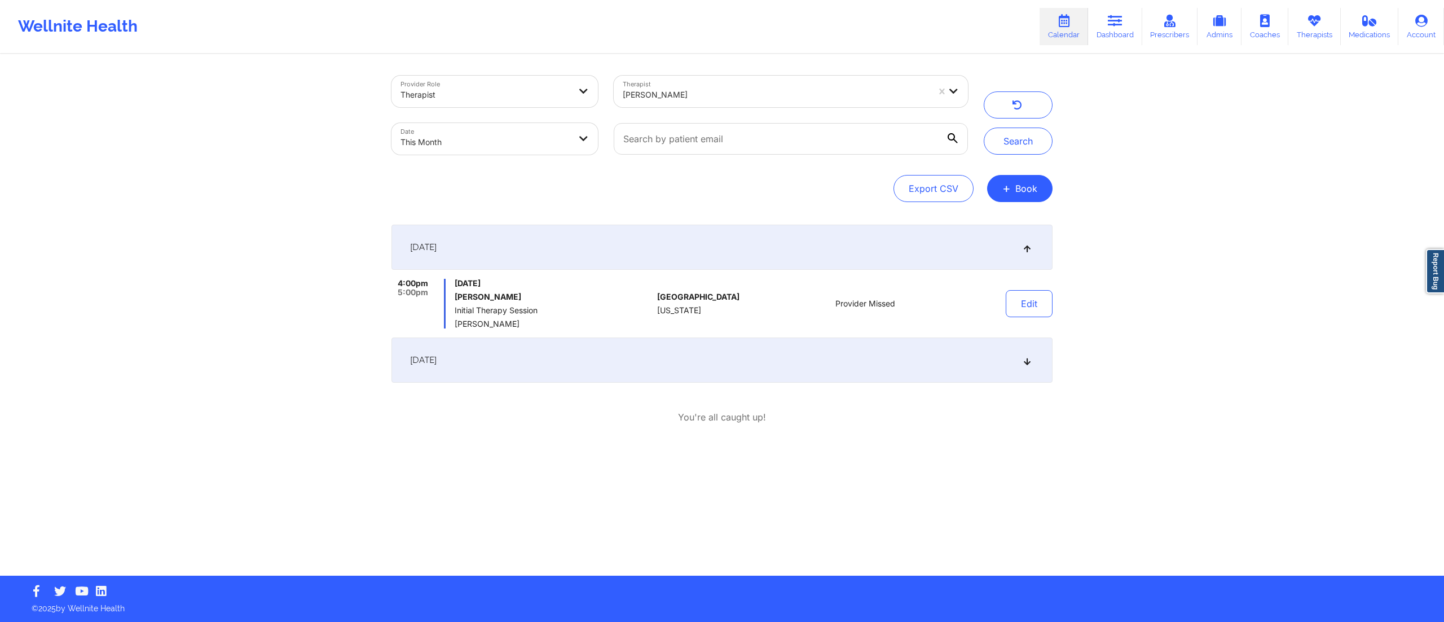
click at [648, 345] on div "September 19, 2025" at bounding box center [722, 359] width 661 height 45
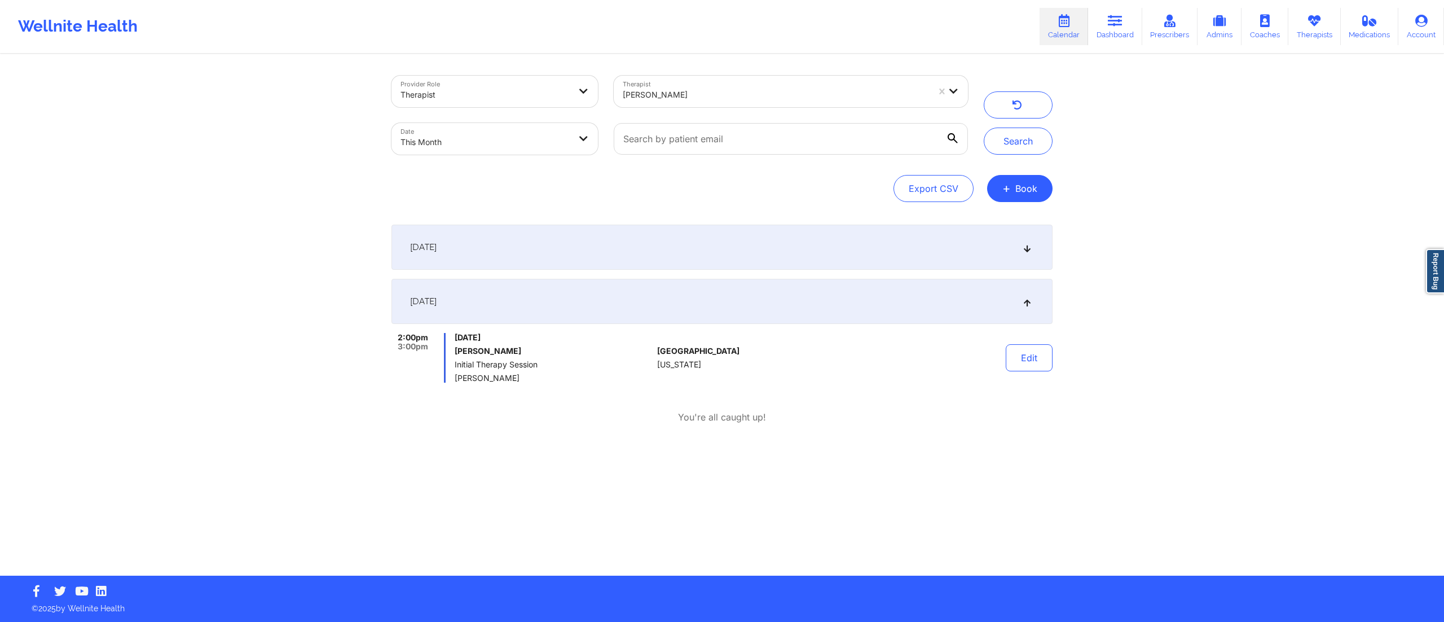
click at [596, 257] on div "September 17, 2025" at bounding box center [722, 247] width 661 height 45
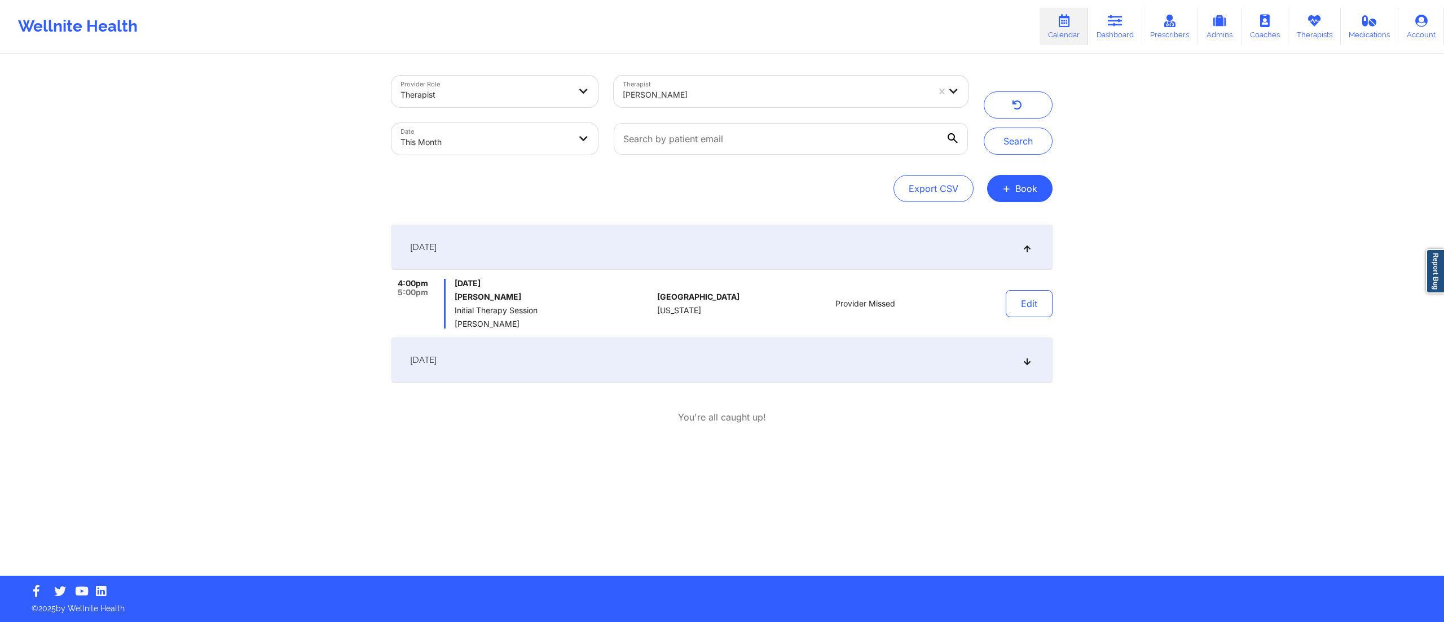
click at [596, 354] on div "September 19, 2025" at bounding box center [722, 359] width 661 height 45
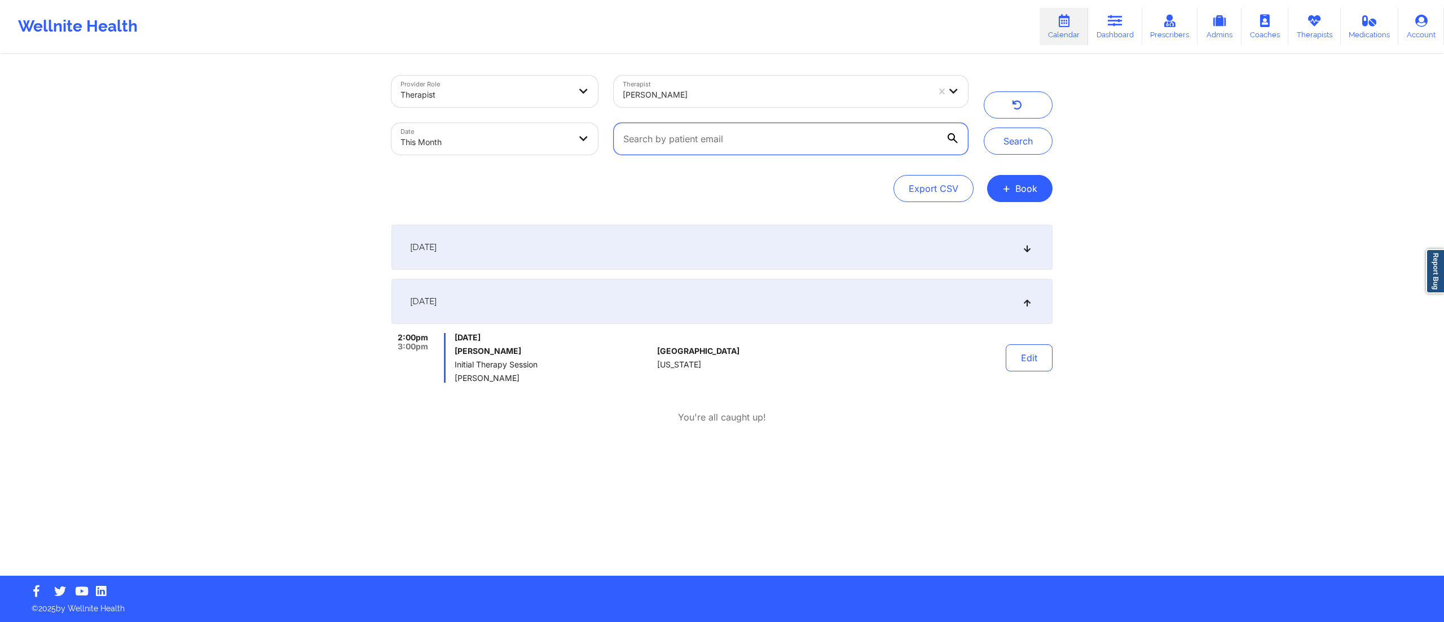
click at [745, 143] on input "text" at bounding box center [791, 139] width 354 height 32
paste input "[EMAIL_ADDRESS][DOMAIN_NAME]"
type input "[EMAIL_ADDRESS][DOMAIN_NAME]"
click at [714, 94] on div at bounding box center [776, 95] width 306 height 14
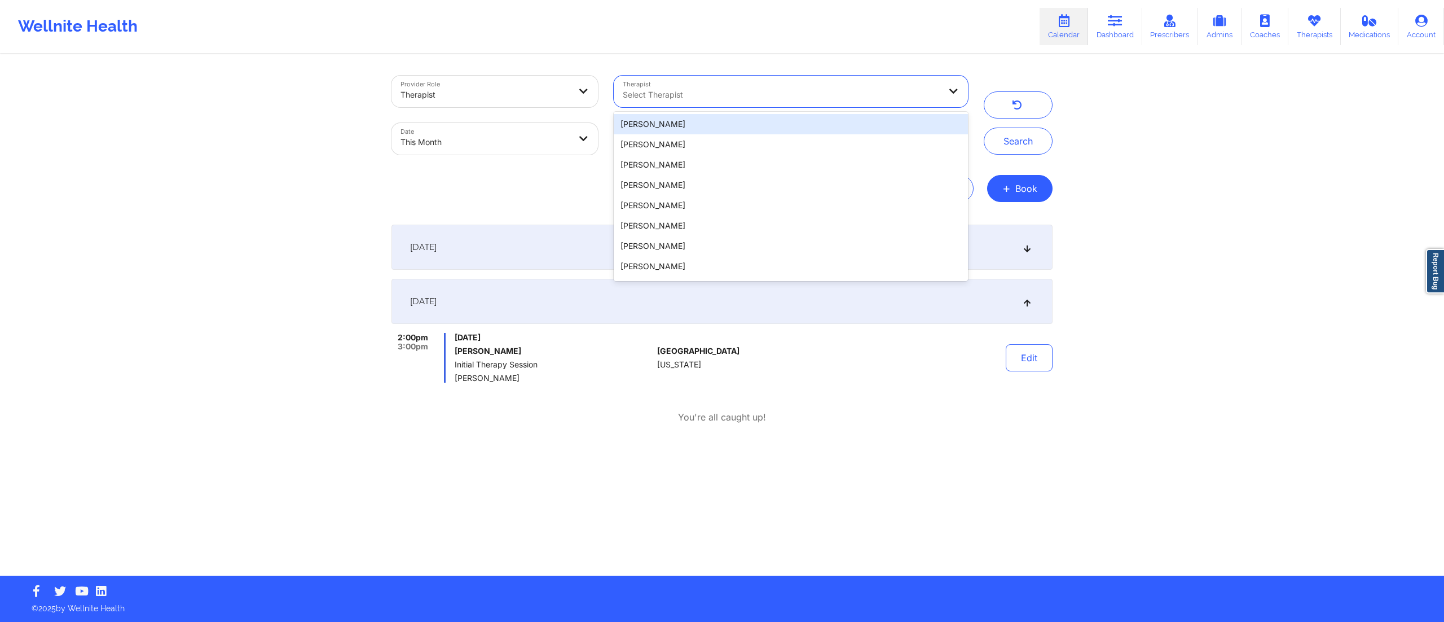
click at [443, 141] on body "Wellnite Health Calendar Dashboard Prescribers Admins Coaches Therapists Medica…" at bounding box center [722, 311] width 1444 height 622
select select "2025-8"
select select "2025-9"
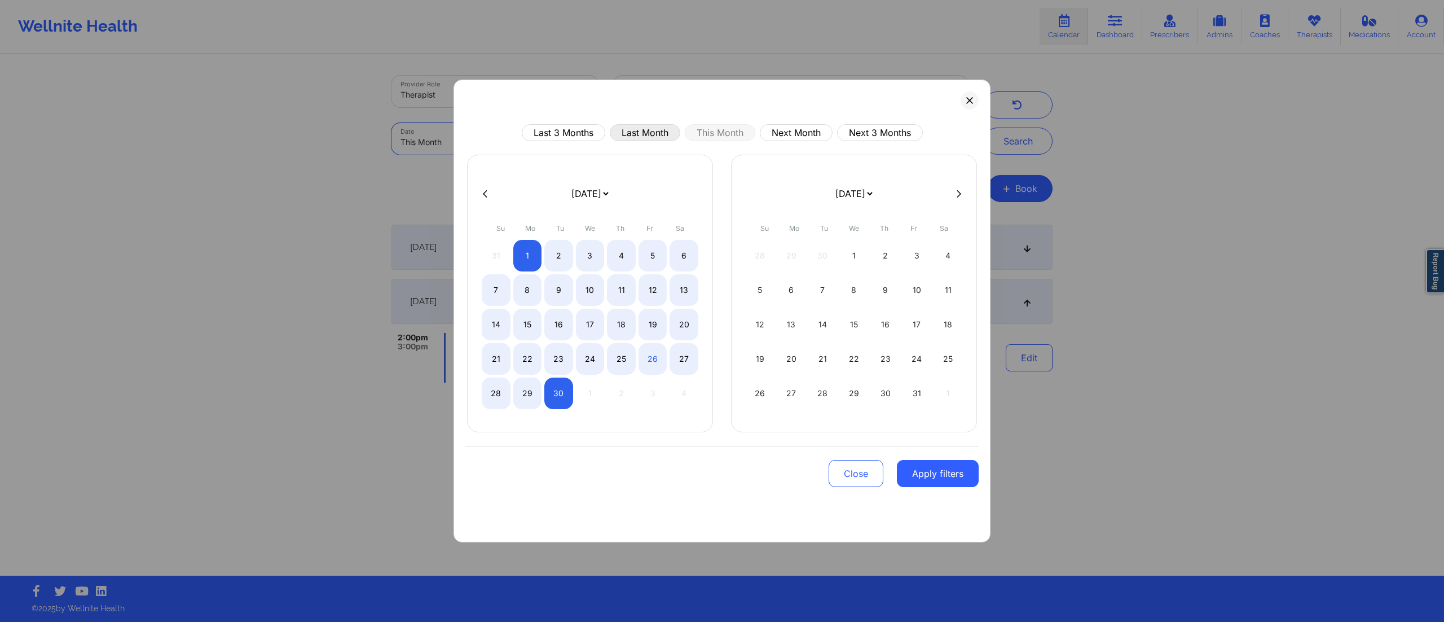
click at [635, 134] on button "Last Month" at bounding box center [645, 132] width 71 height 17
select select "2025-7"
select select "2025-8"
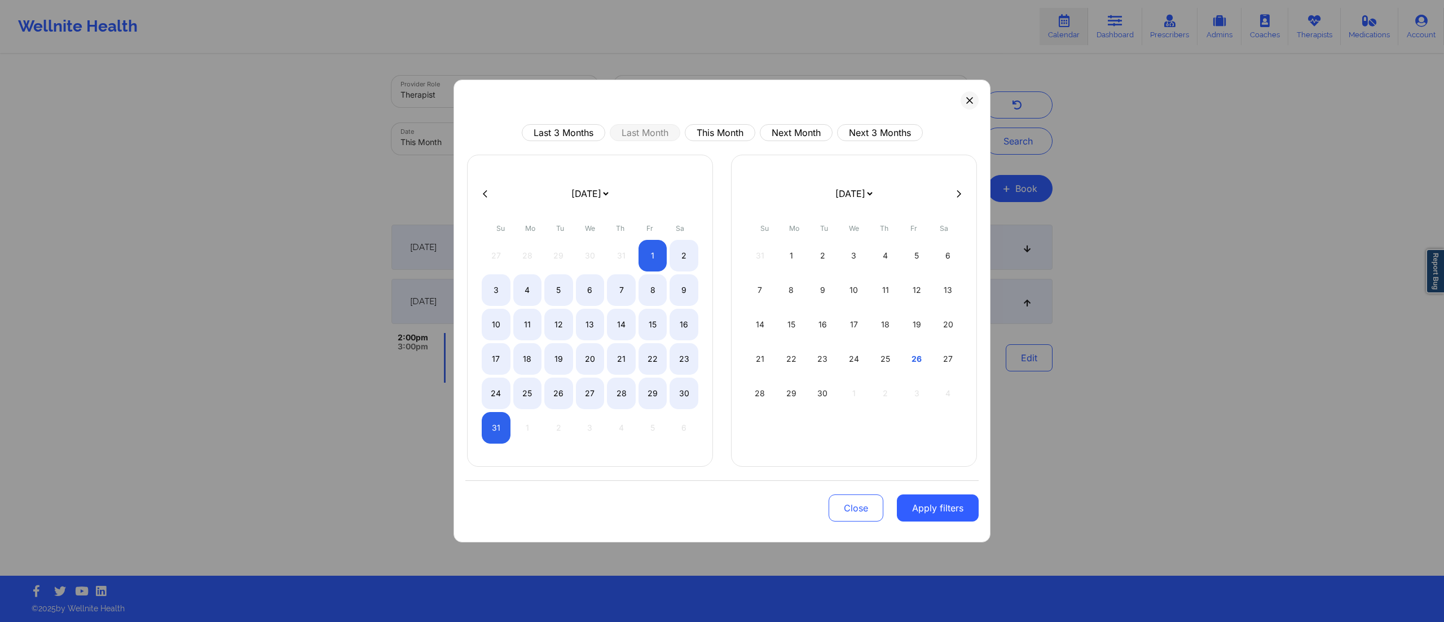
drag, startPoint x: 939, startPoint y: 516, endPoint x: 936, endPoint y: 510, distance: 6.6
click at [937, 516] on button "Apply filters" at bounding box center [938, 507] width 82 height 27
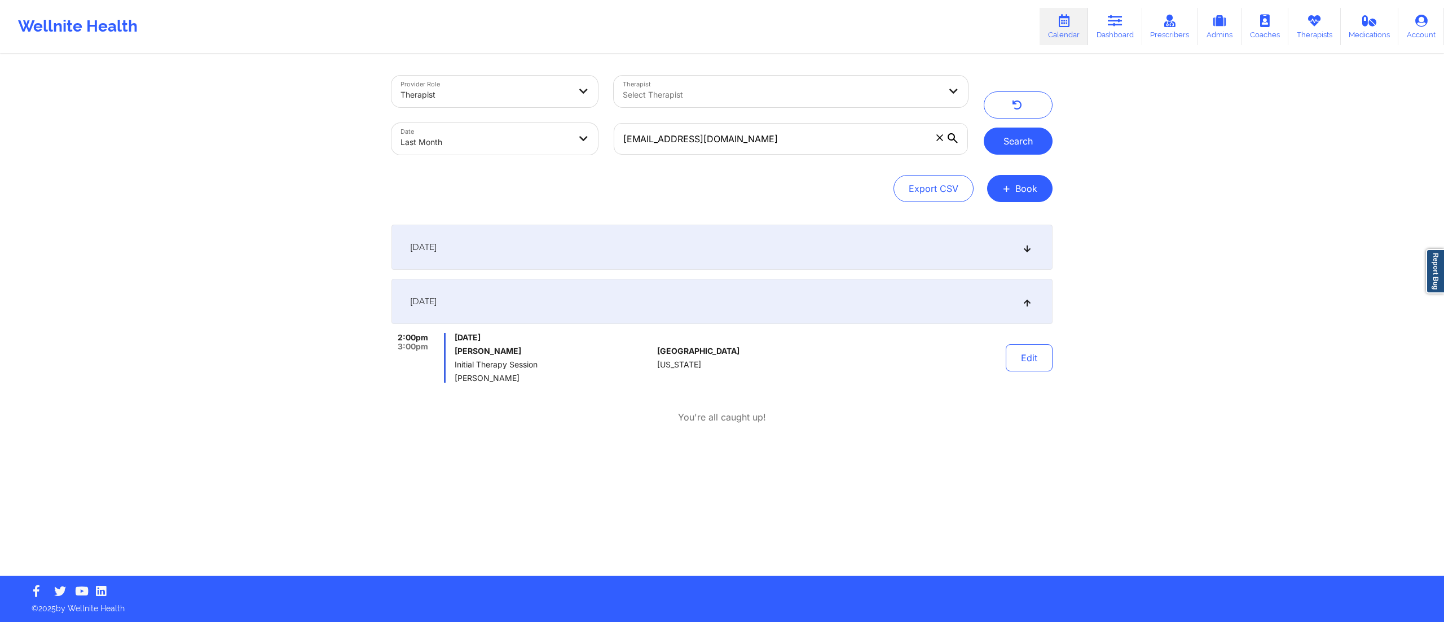
click at [1014, 148] on button "Search" at bounding box center [1018, 140] width 69 height 27
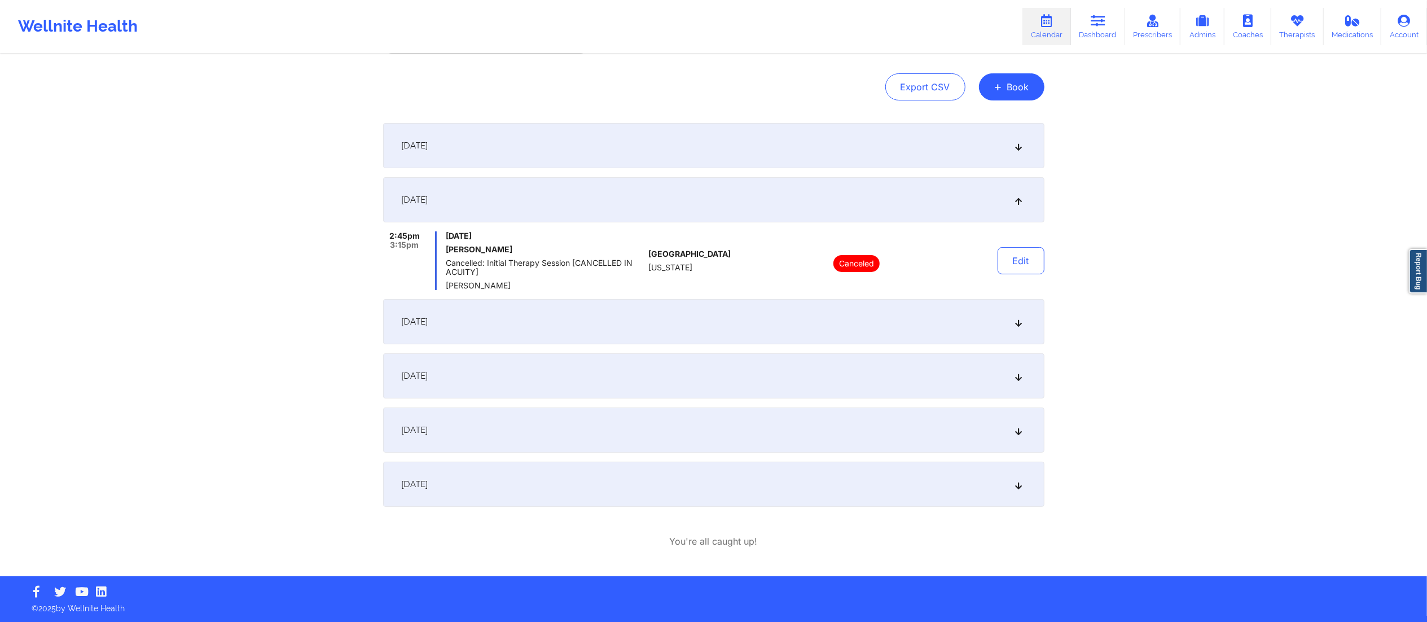
click at [526, 435] on div "August 26, 2025" at bounding box center [713, 429] width 661 height 45
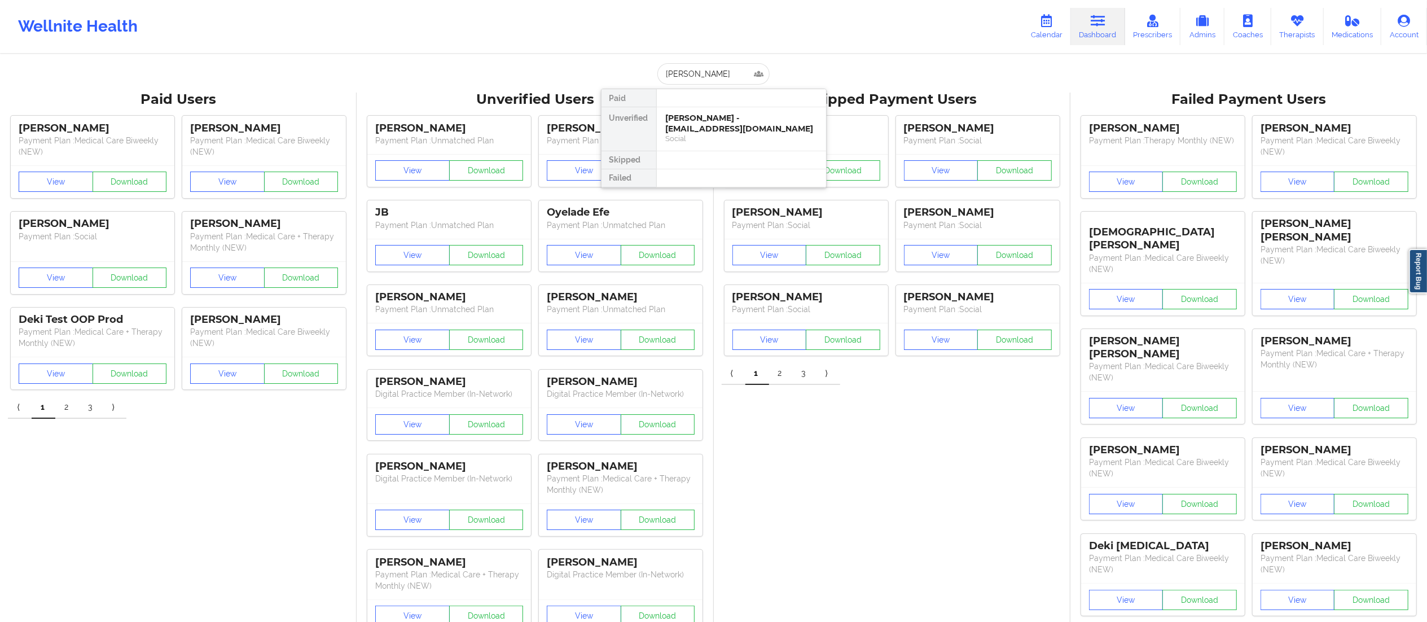
type input "[PERSON_NAME]"
click at [737, 153] on div at bounding box center [741, 160] width 170 height 18
click at [743, 63] on input "[PERSON_NAME]" at bounding box center [713, 73] width 112 height 21
click at [716, 121] on div "[PERSON_NAME] - [EMAIL_ADDRESS][DOMAIN_NAME]" at bounding box center [741, 123] width 151 height 21
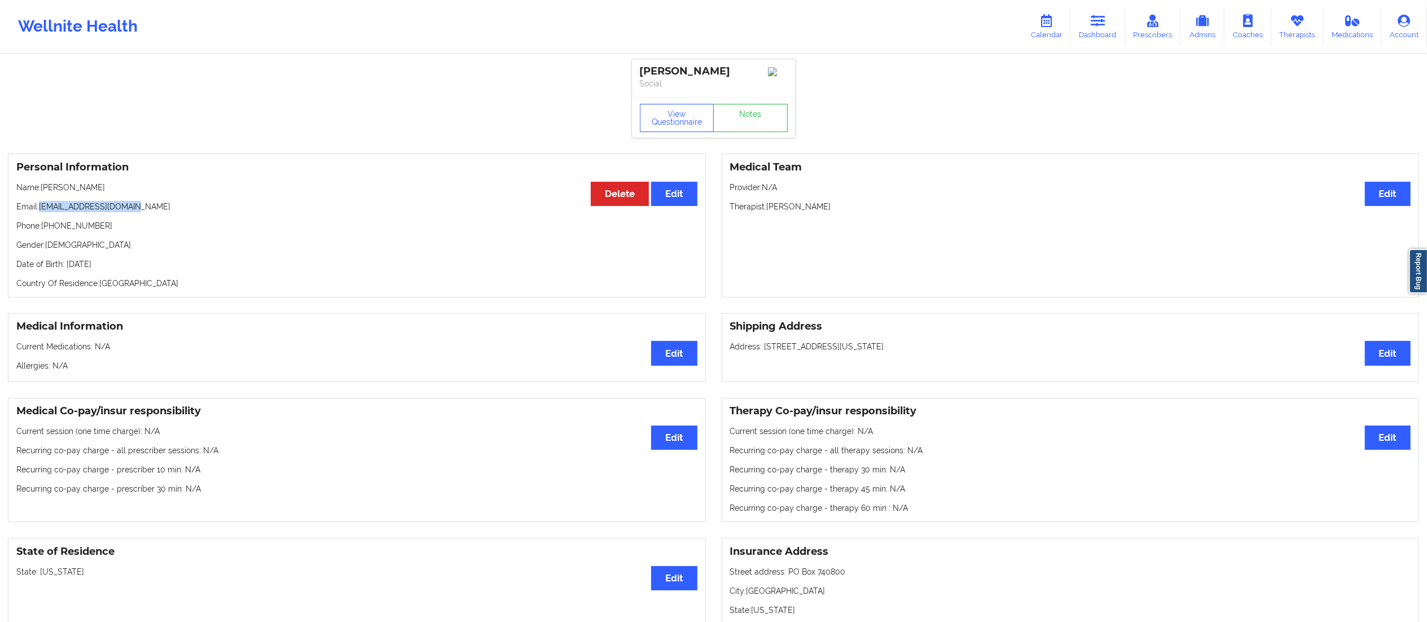
drag, startPoint x: 42, startPoint y: 205, endPoint x: 143, endPoint y: 200, distance: 101.7
click at [143, 200] on div "Personal Information Edit Delete Name: [PERSON_NAME] Email: [EMAIL_ADDRESS][DOM…" at bounding box center [357, 225] width 698 height 144
copy p "[EMAIL_ADDRESS][DOMAIN_NAME]"
click at [729, 124] on link "Notes" at bounding box center [750, 118] width 74 height 28
